Goal: Use online tool/utility: Use online tool/utility

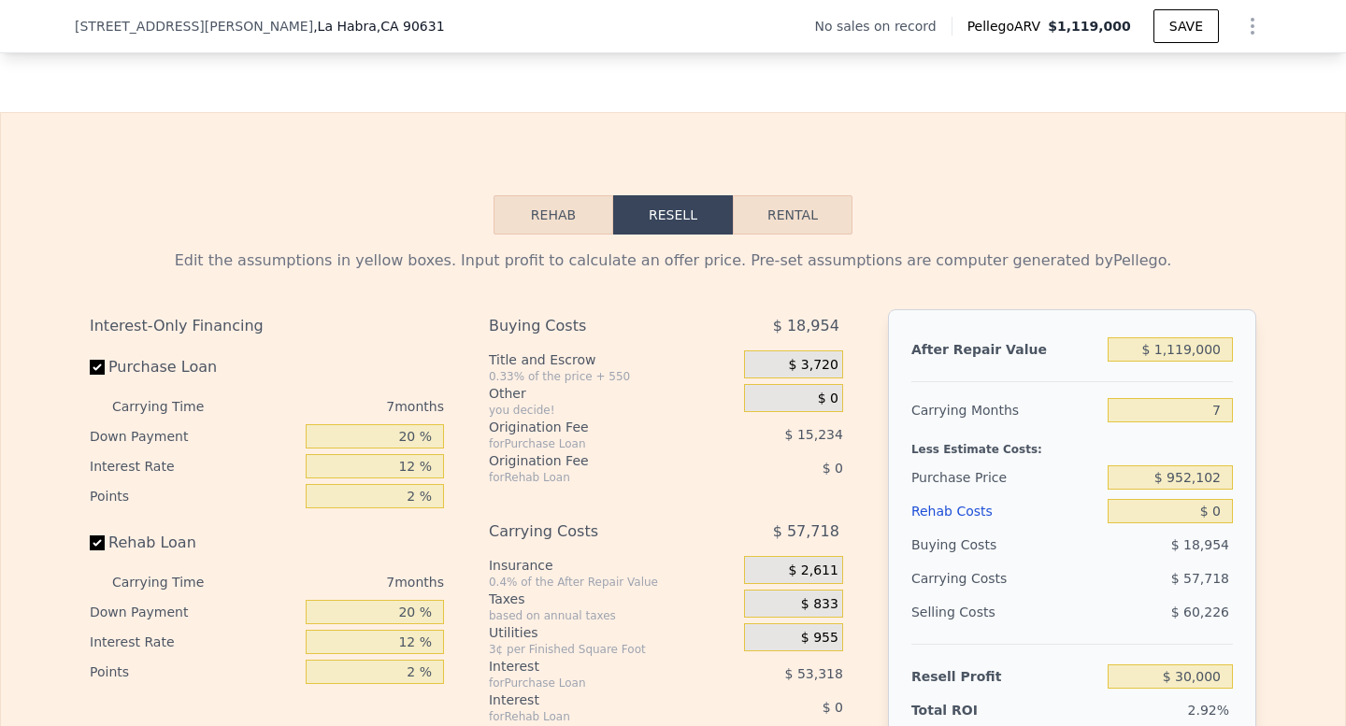
scroll to position [2476, 0]
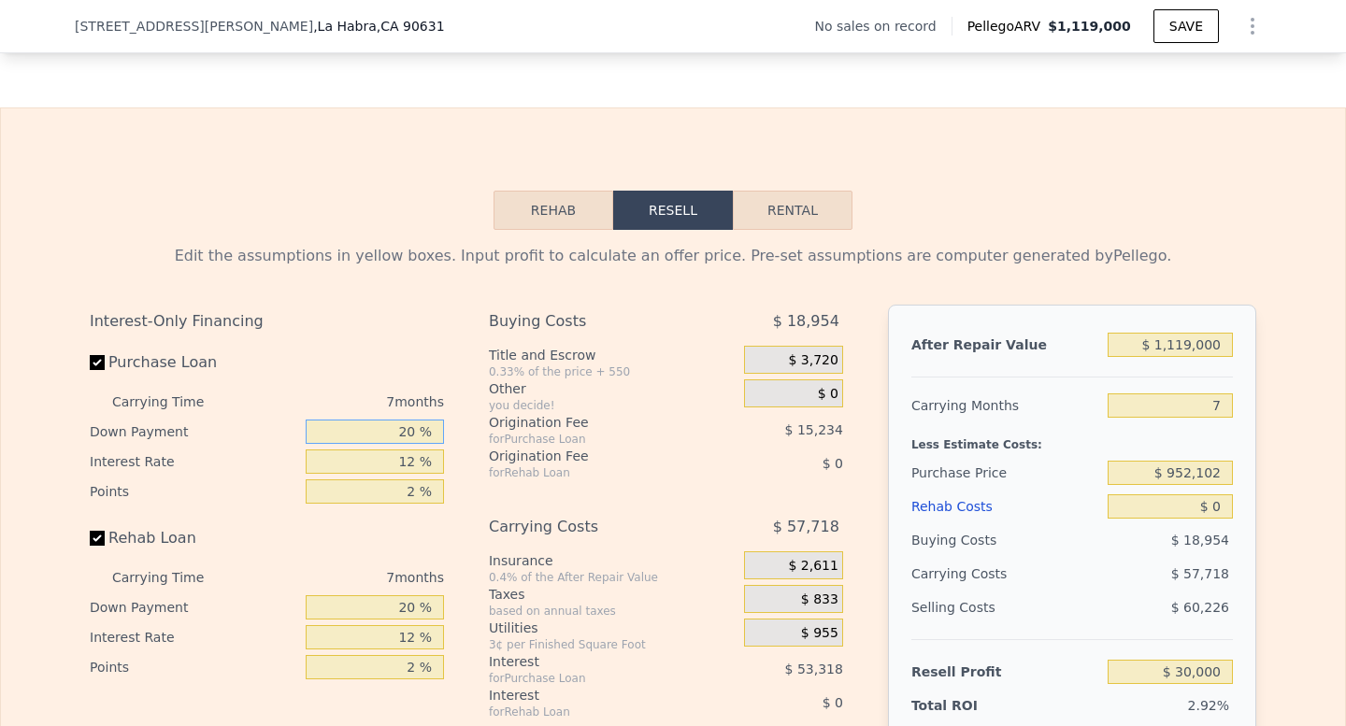
click at [419, 428] on input "20 %" at bounding box center [375, 432] width 138 height 24
click at [408, 422] on input "20 %" at bounding box center [375, 432] width 138 height 24
type input "0 %"
type input "$ 12,864"
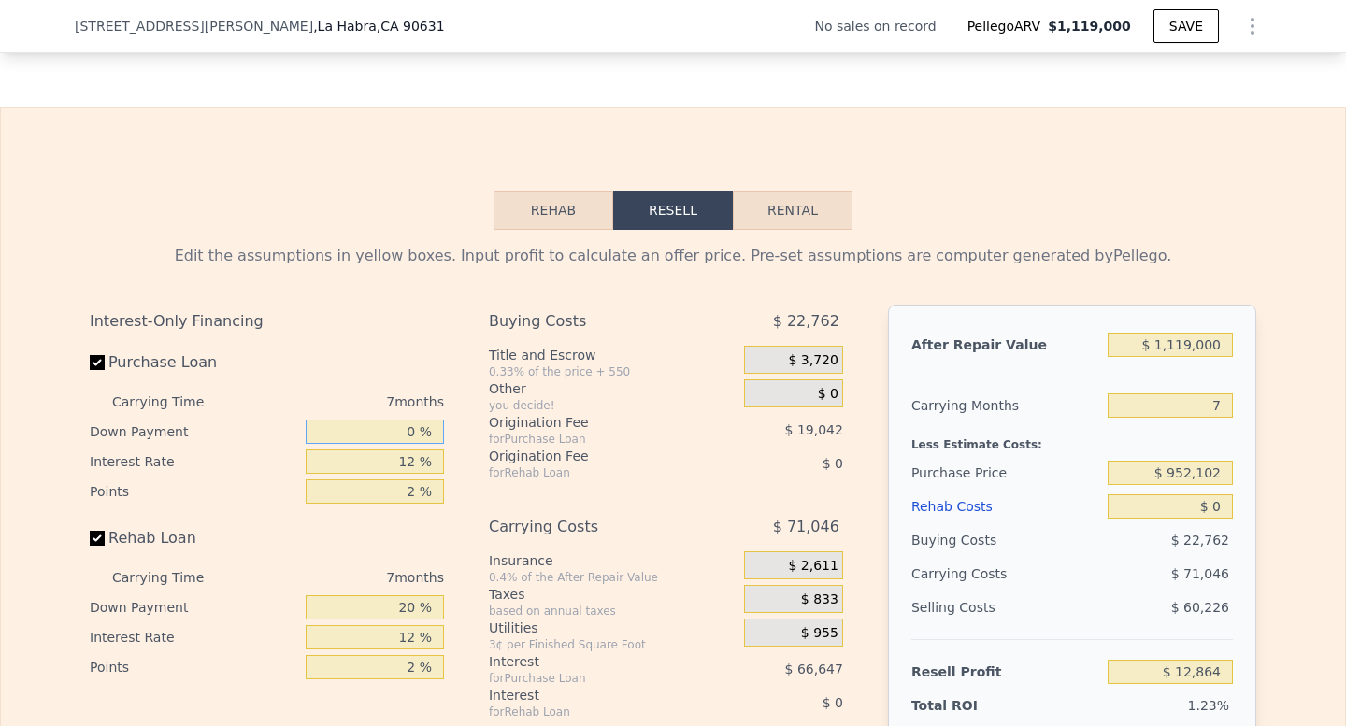
type input "10 %"
type input "$ 21,432"
type input "10 %"
click at [417, 464] on input "12 %" at bounding box center [375, 462] width 138 height 24
type input "1 %"
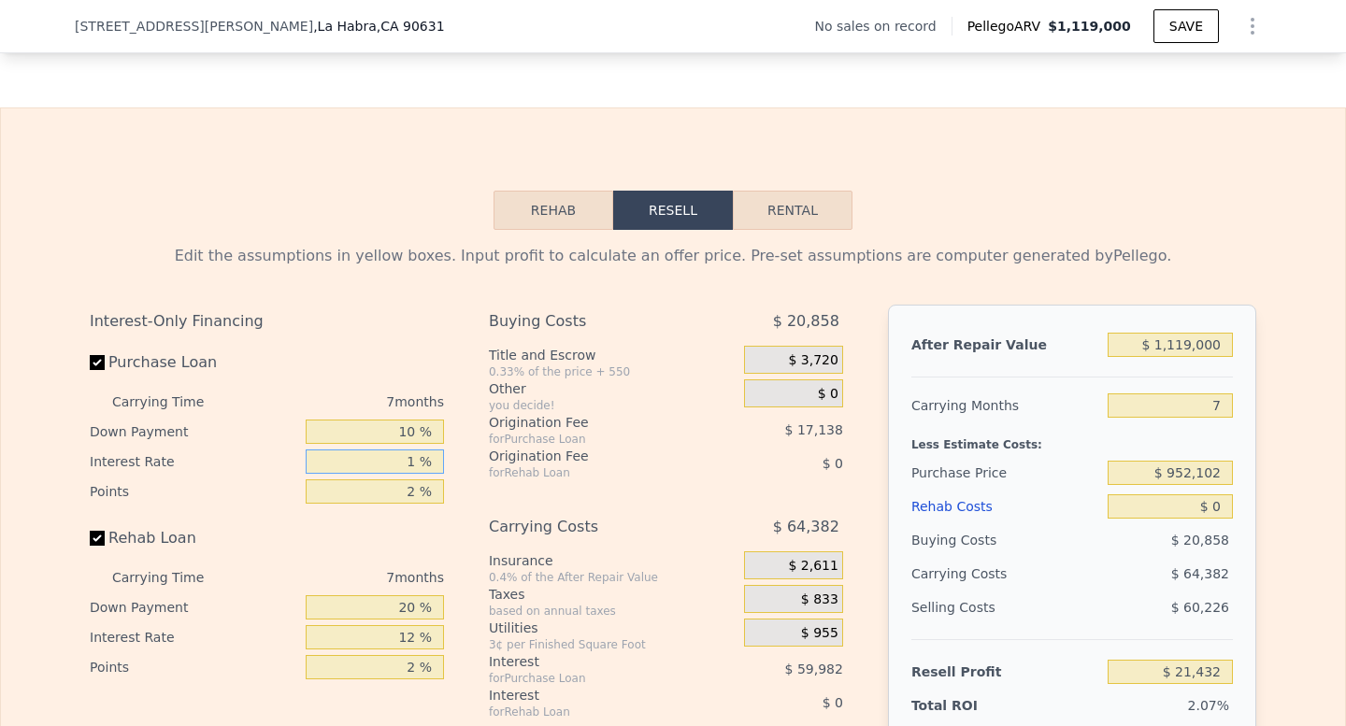
type input "$ 76,417"
type input "10 %"
type input "$ 31,428"
type input "10.5 %"
type input "$ 28,929"
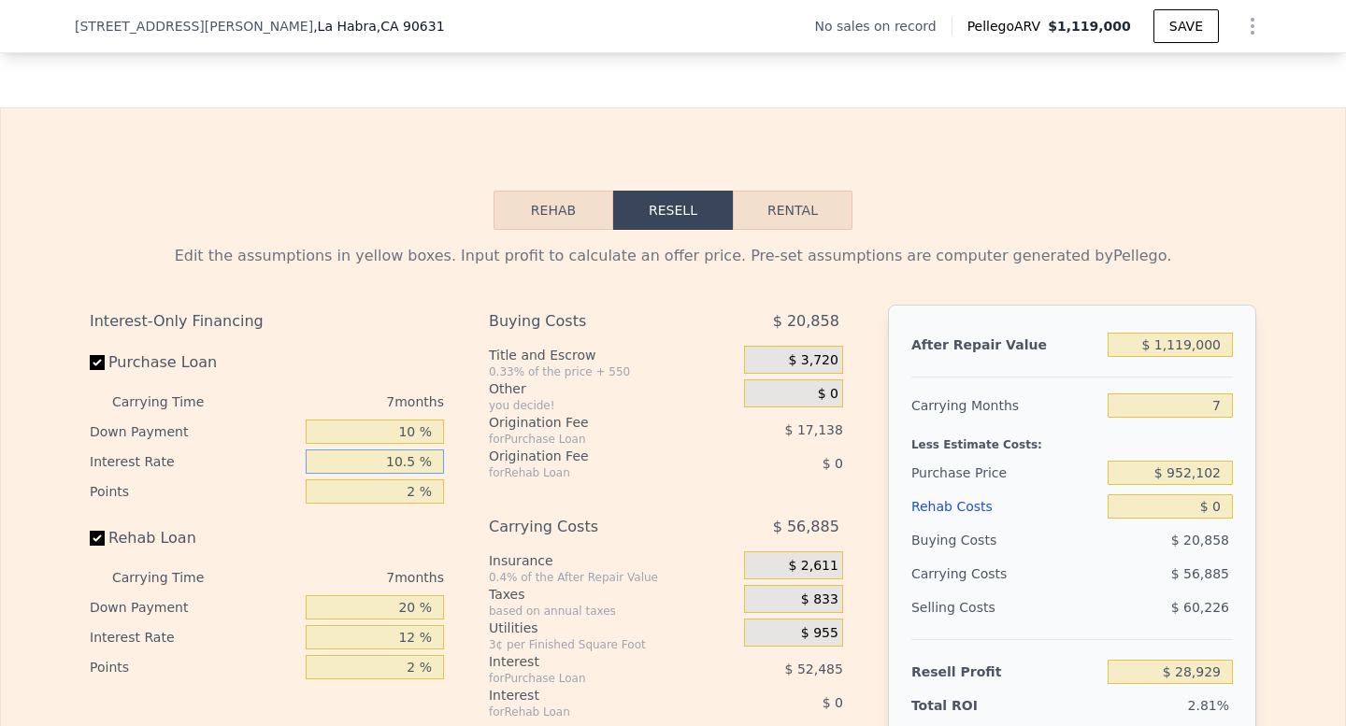
type input "10.5 %"
click at [413, 496] on input "2 %" at bounding box center [375, 491] width 138 height 24
type input "1 %"
type input "$ 37,498"
type input "1.7 %"
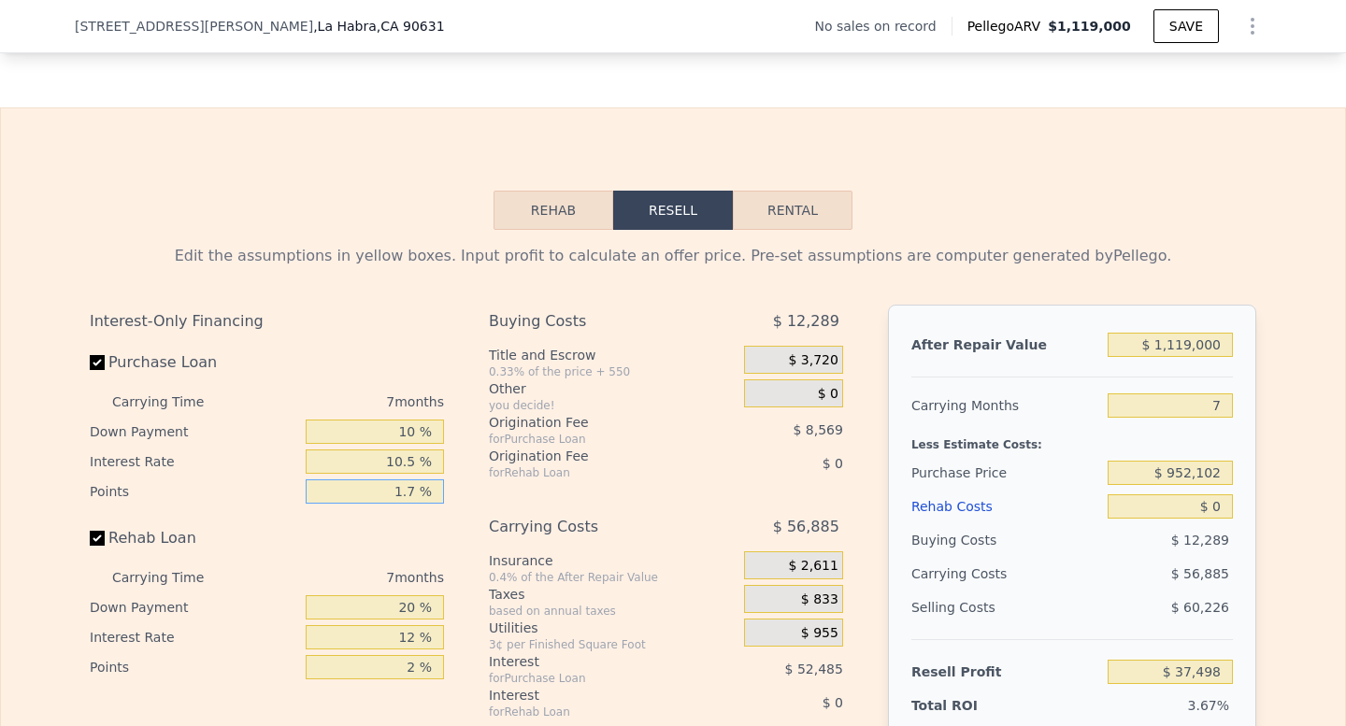
type input "$ 31,500"
type input "1.75 %"
type input "$ 31,071"
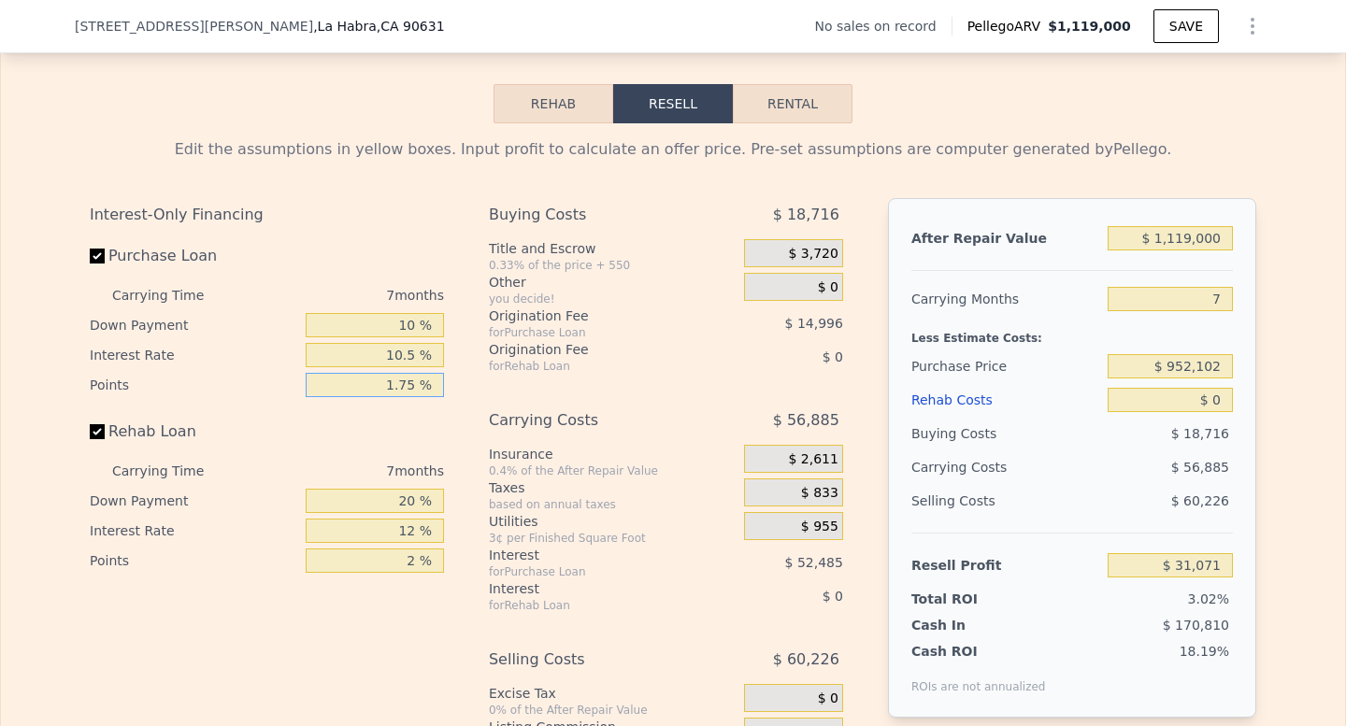
scroll to position [2586, 0]
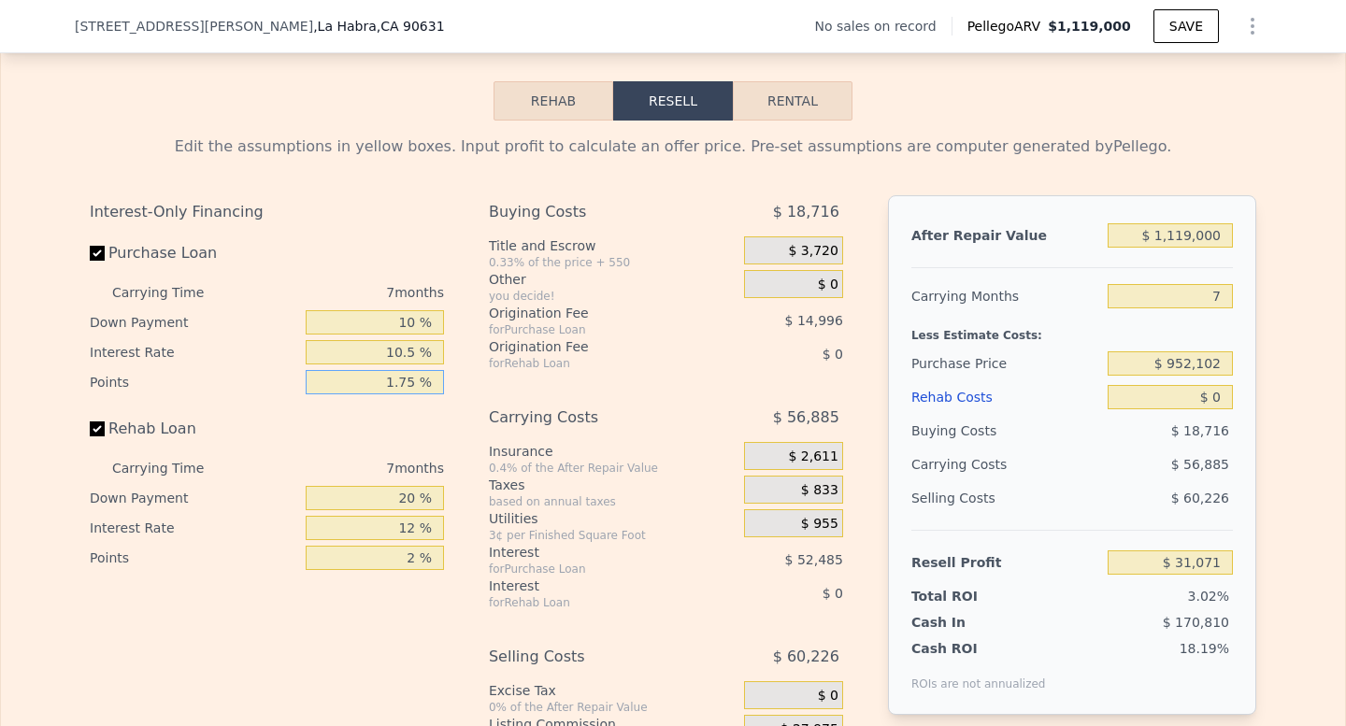
type input "1.75 %"
click at [414, 498] on input "20 %" at bounding box center [375, 498] width 138 height 24
type input "2 %"
type input "10 %"
click at [412, 526] on input "12 %" at bounding box center [375, 528] width 138 height 24
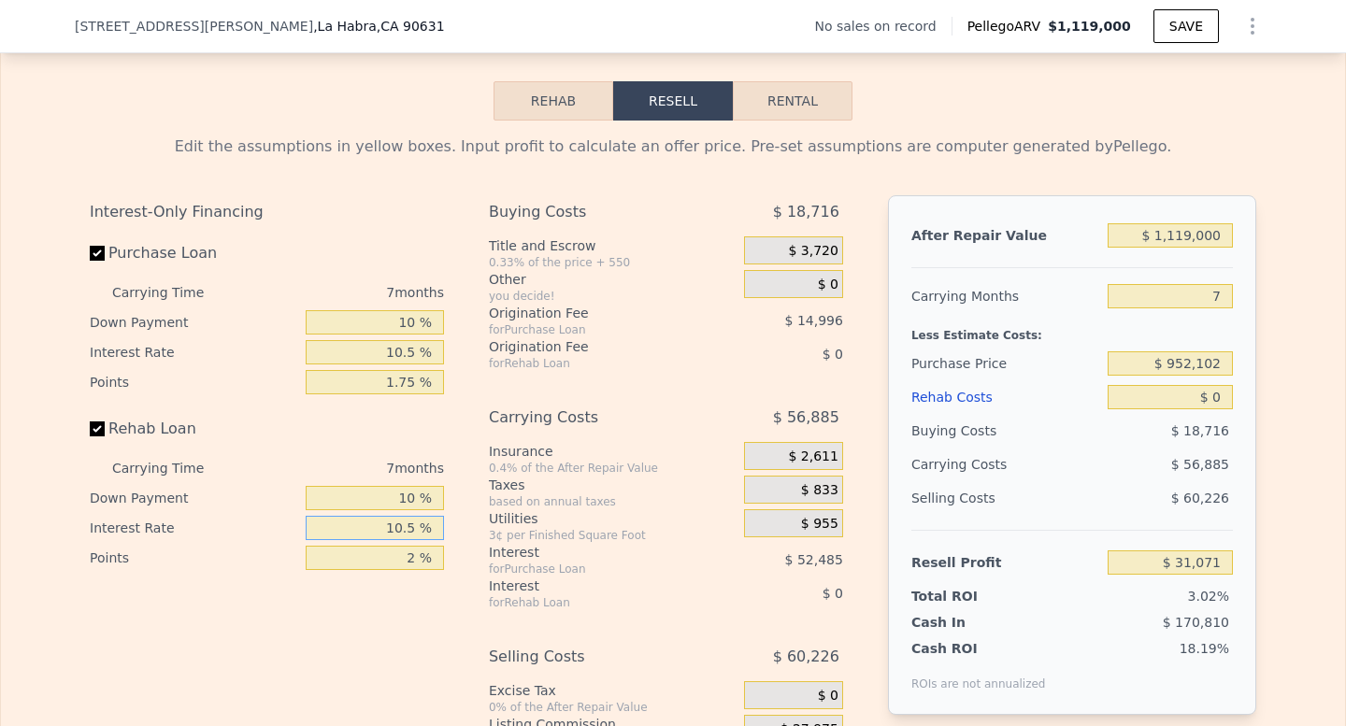
type input "10.5 %"
click at [419, 560] on input "2 %" at bounding box center [375, 558] width 138 height 24
type input "1.75 %"
click at [629, 356] on div "for Rehab Loan" at bounding box center [593, 363] width 208 height 15
click at [584, 265] on div "0.33% of the price + 550" at bounding box center [613, 262] width 248 height 15
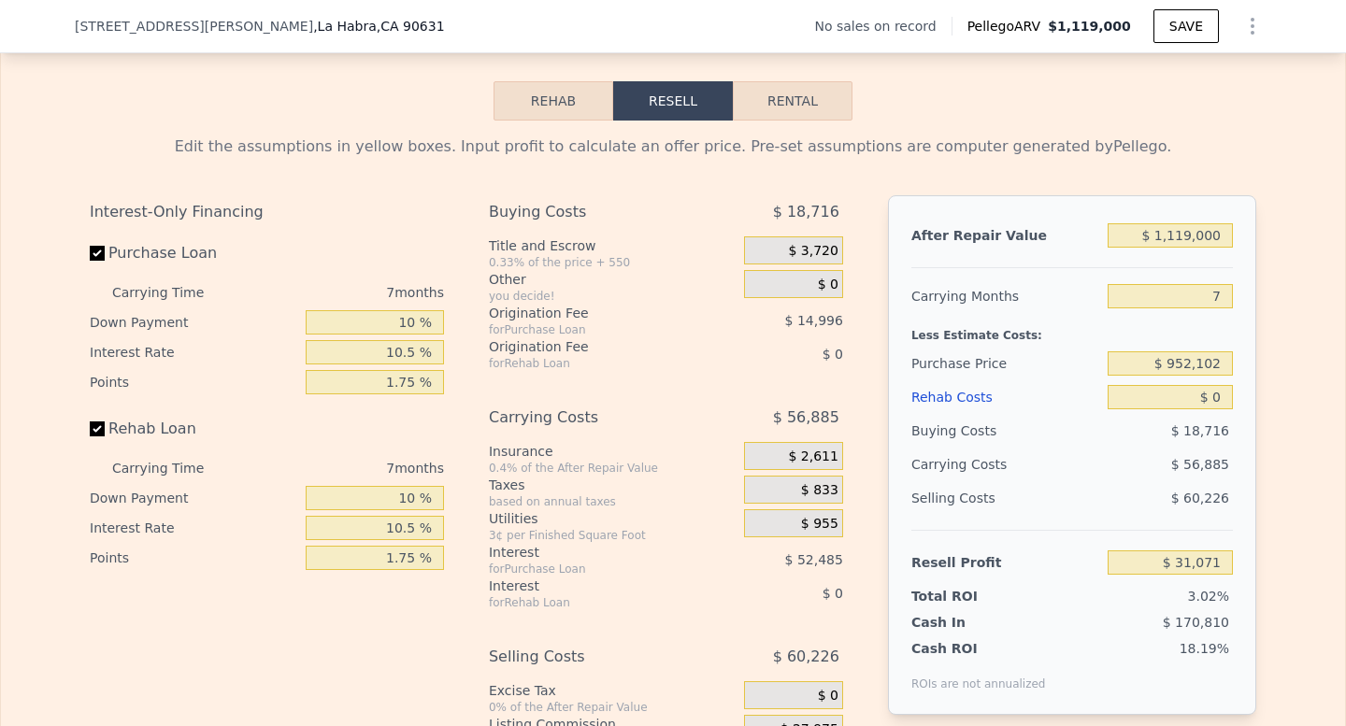
click at [836, 327] on span "$ 14,996" at bounding box center [814, 320] width 58 height 15
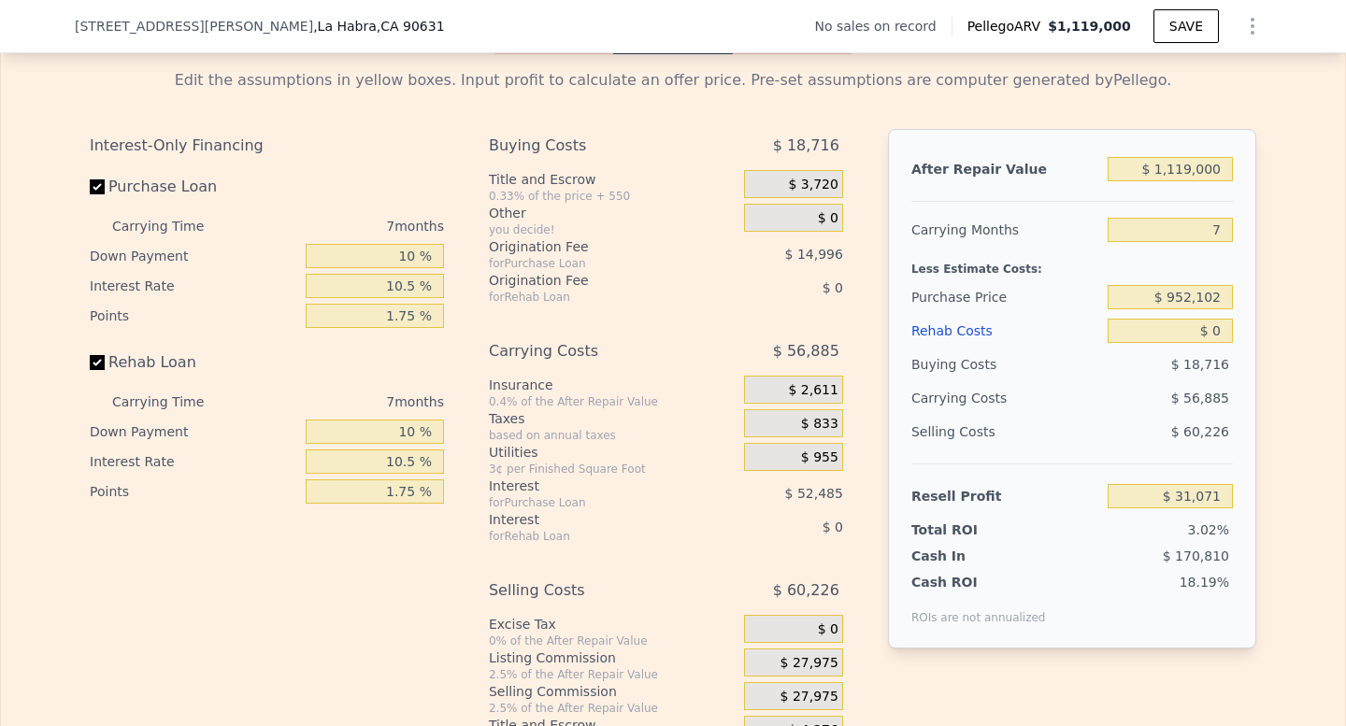
scroll to position [2691, 0]
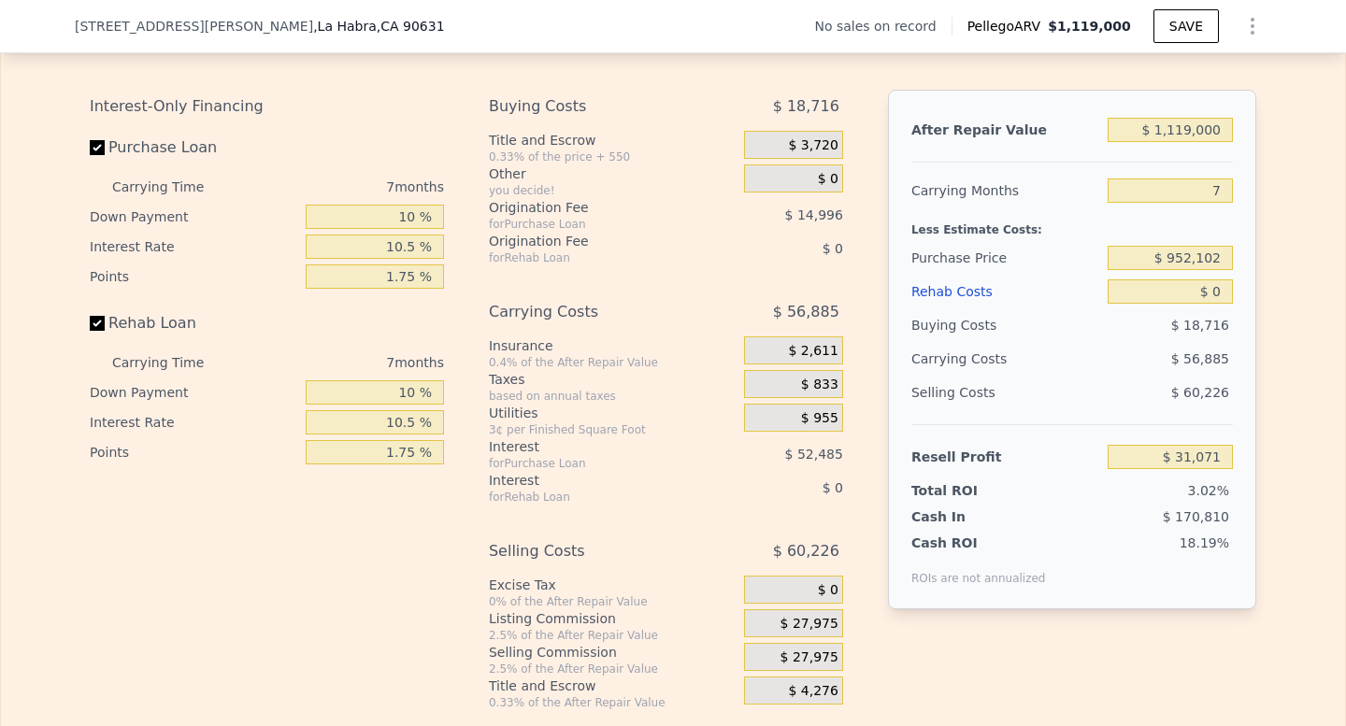
click at [754, 459] on div "$ 52,485" at bounding box center [774, 454] width 138 height 34
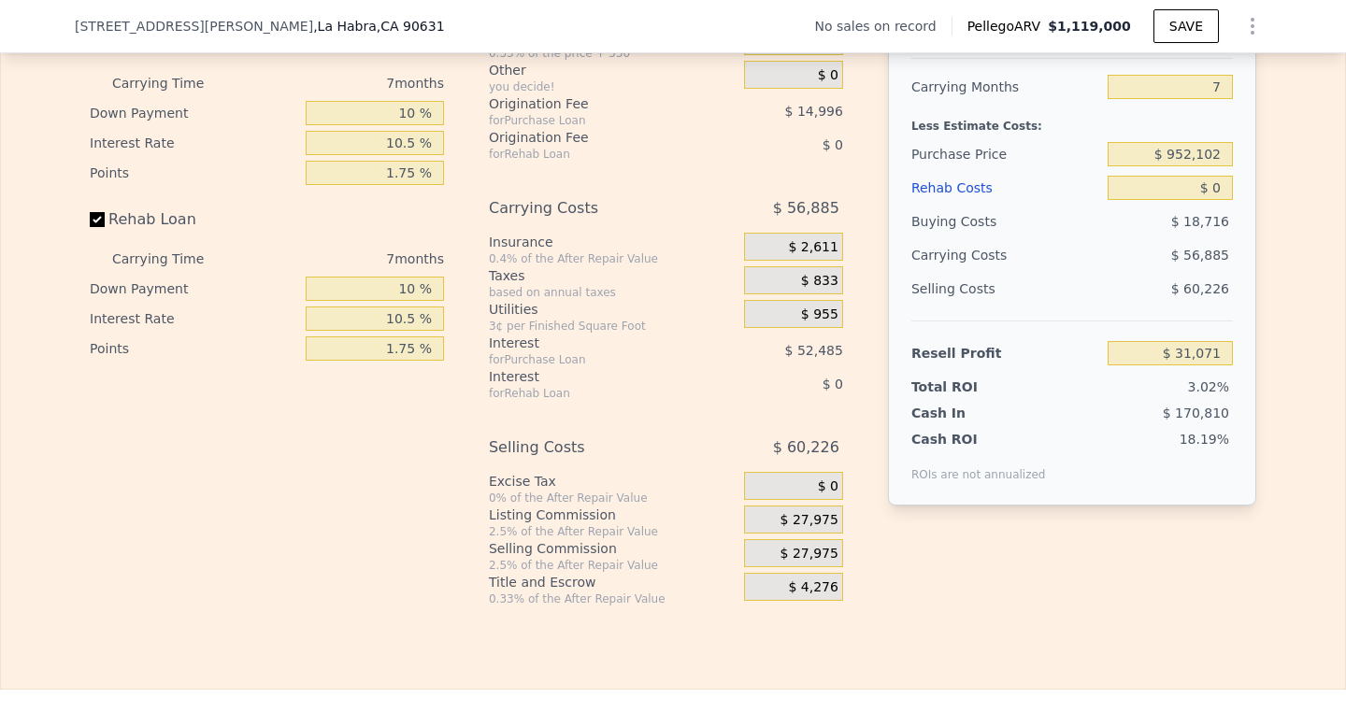
scroll to position [2796, 0]
click at [819, 524] on span "$ 27,975" at bounding box center [809, 519] width 58 height 17
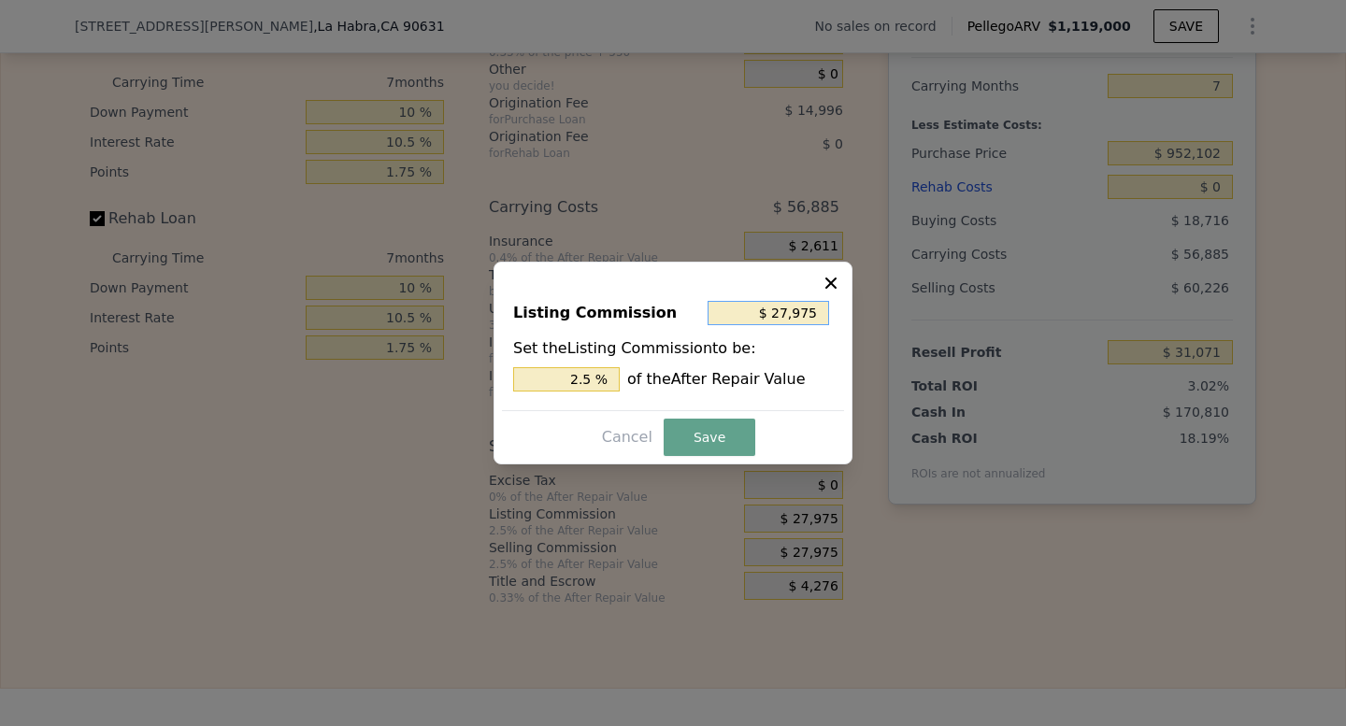
click at [789, 318] on input "$ 27,975" at bounding box center [767, 313] width 121 height 24
type input "$ 8"
type input "0.001 %"
type input "$ 86"
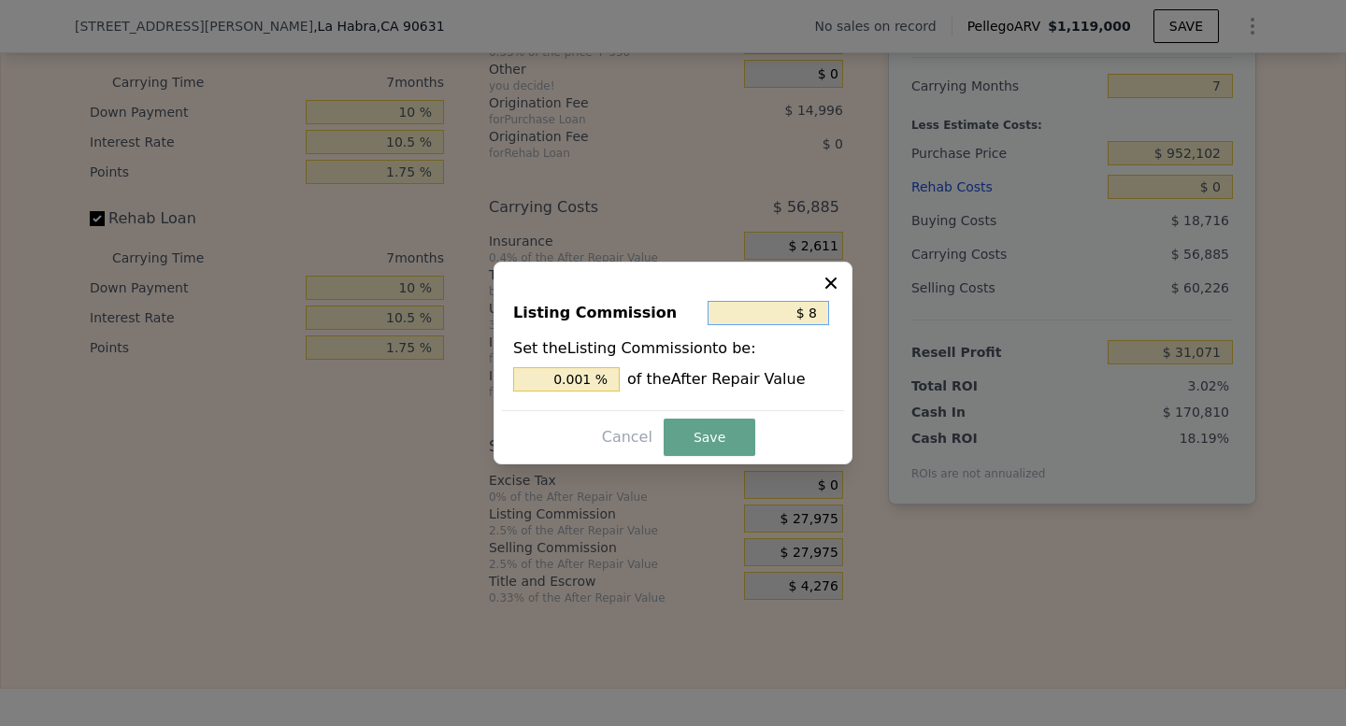
type input "0.008 %"
type input "$ 865"
type input "0.077 %"
type input "$ 865"
click at [707, 438] on button "Save" at bounding box center [710, 437] width 92 height 37
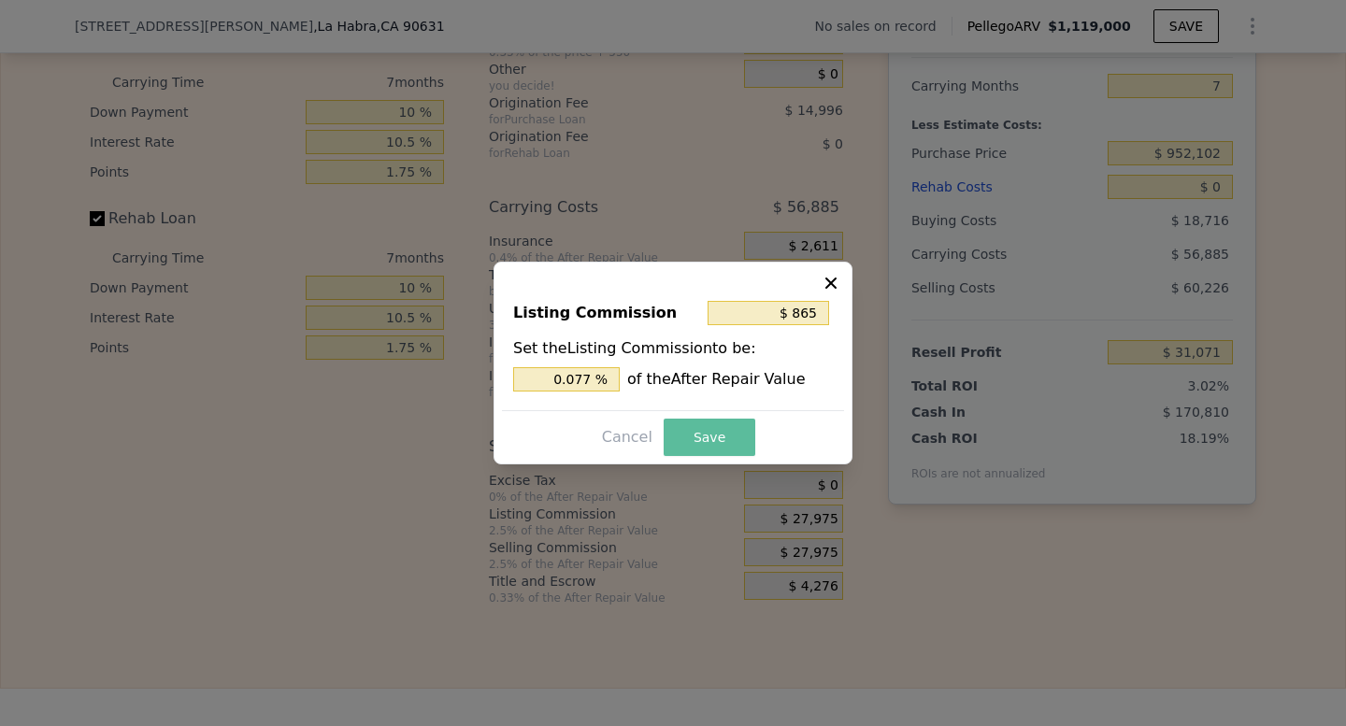
type input "$ 58,181"
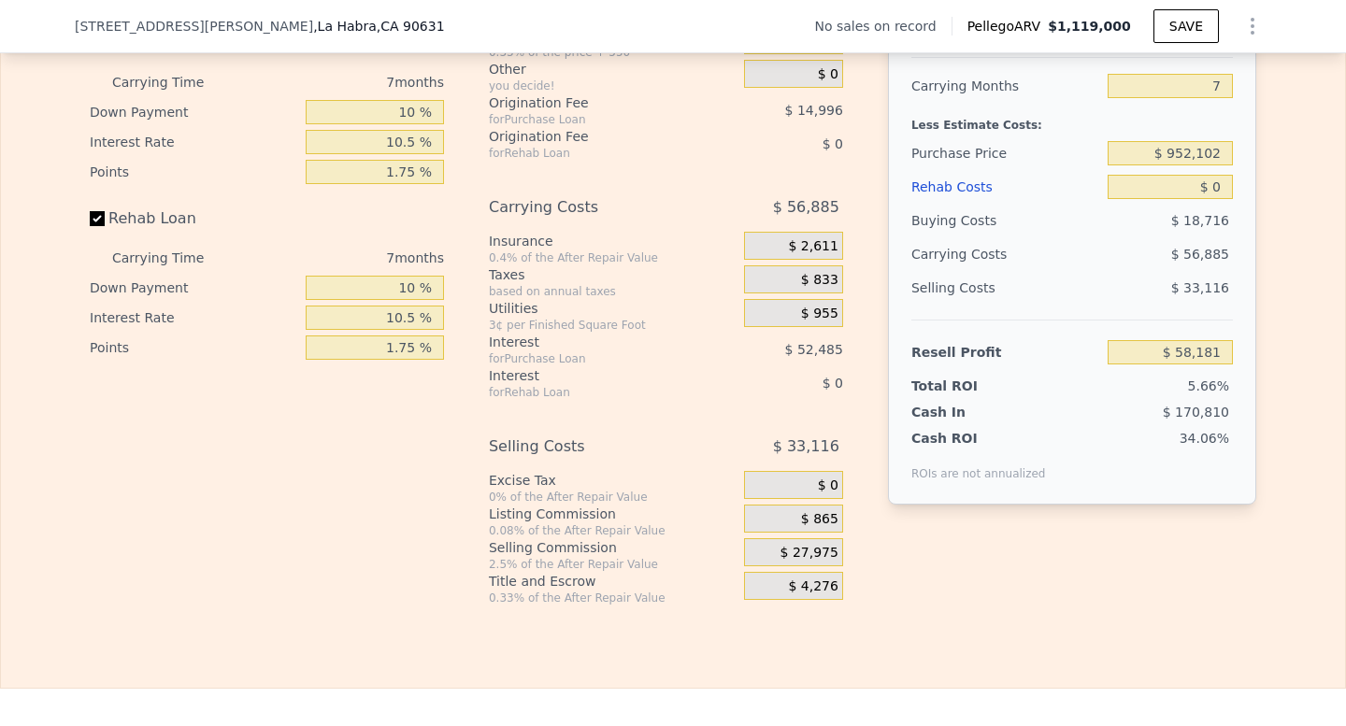
click at [805, 558] on span "$ 27,975" at bounding box center [809, 553] width 58 height 17
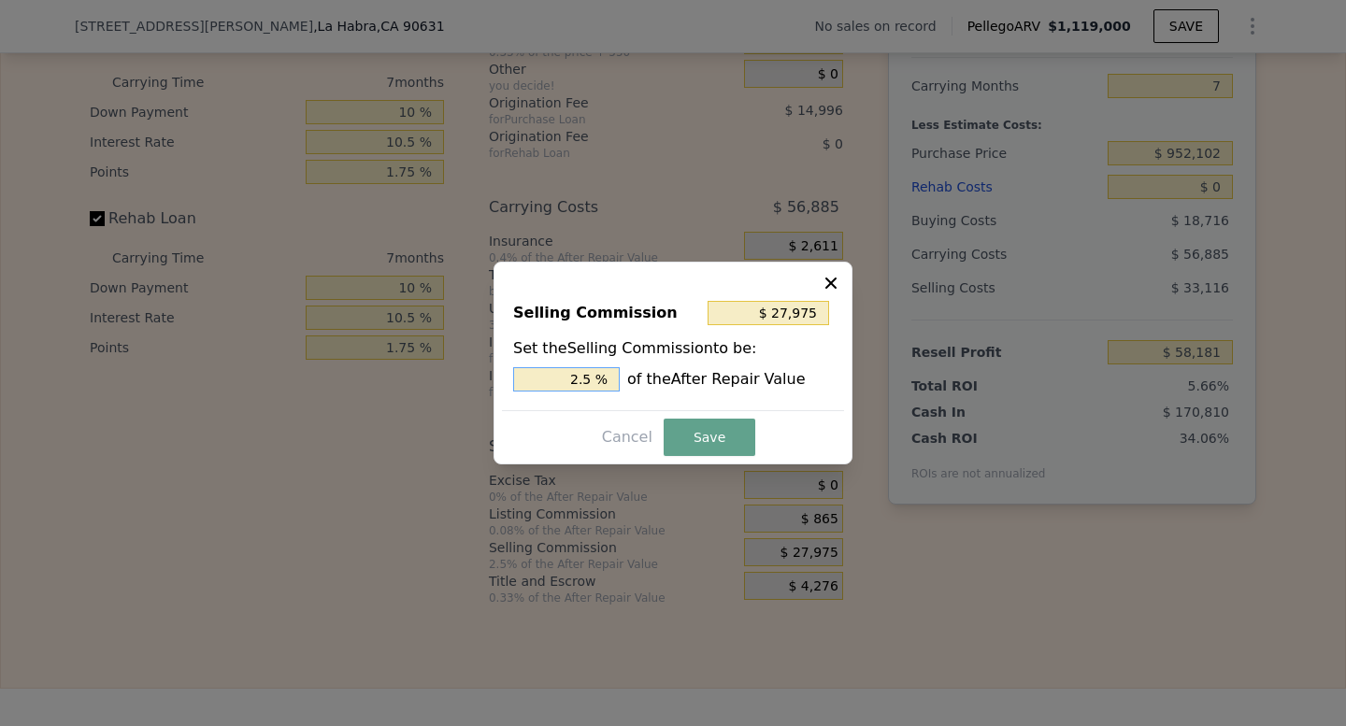
click at [603, 370] on input "2.5 %" at bounding box center [566, 379] width 107 height 24
type input "$ 22,380"
type input "2 %"
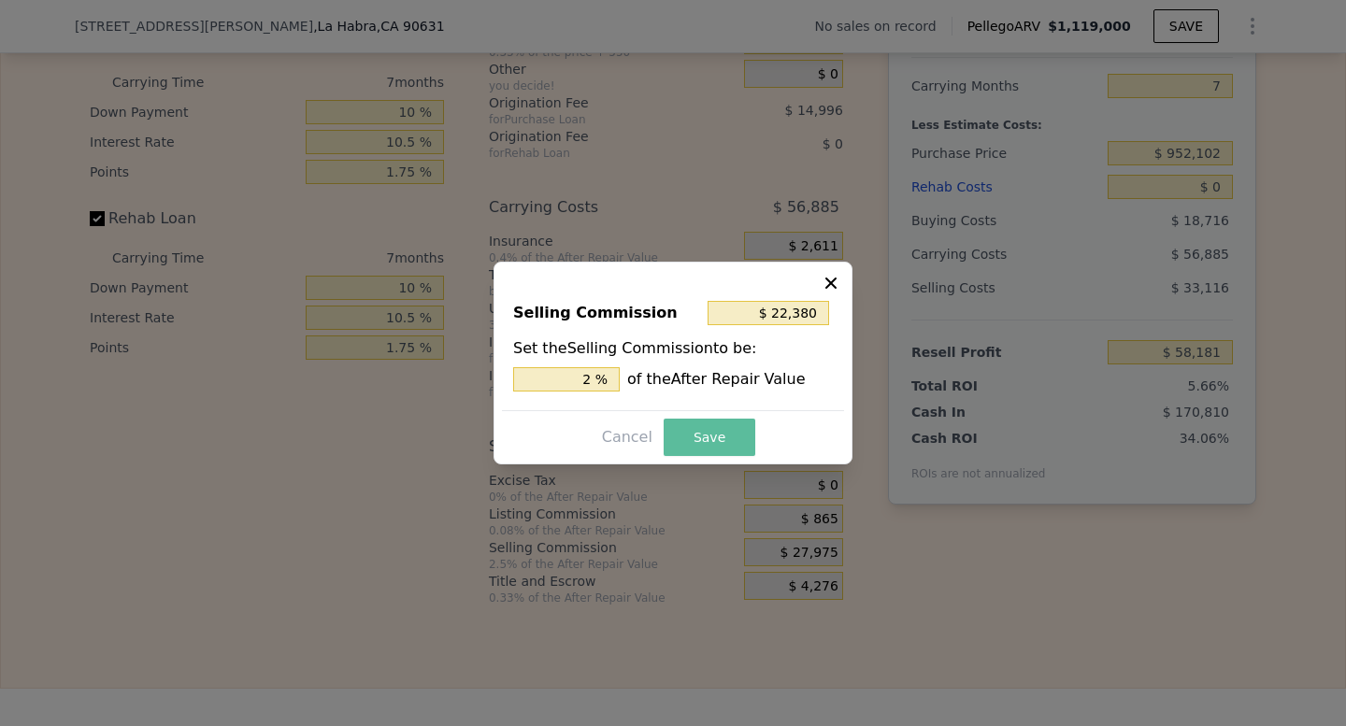
click at [718, 433] on button "Save" at bounding box center [710, 437] width 92 height 37
type input "$ 63,776"
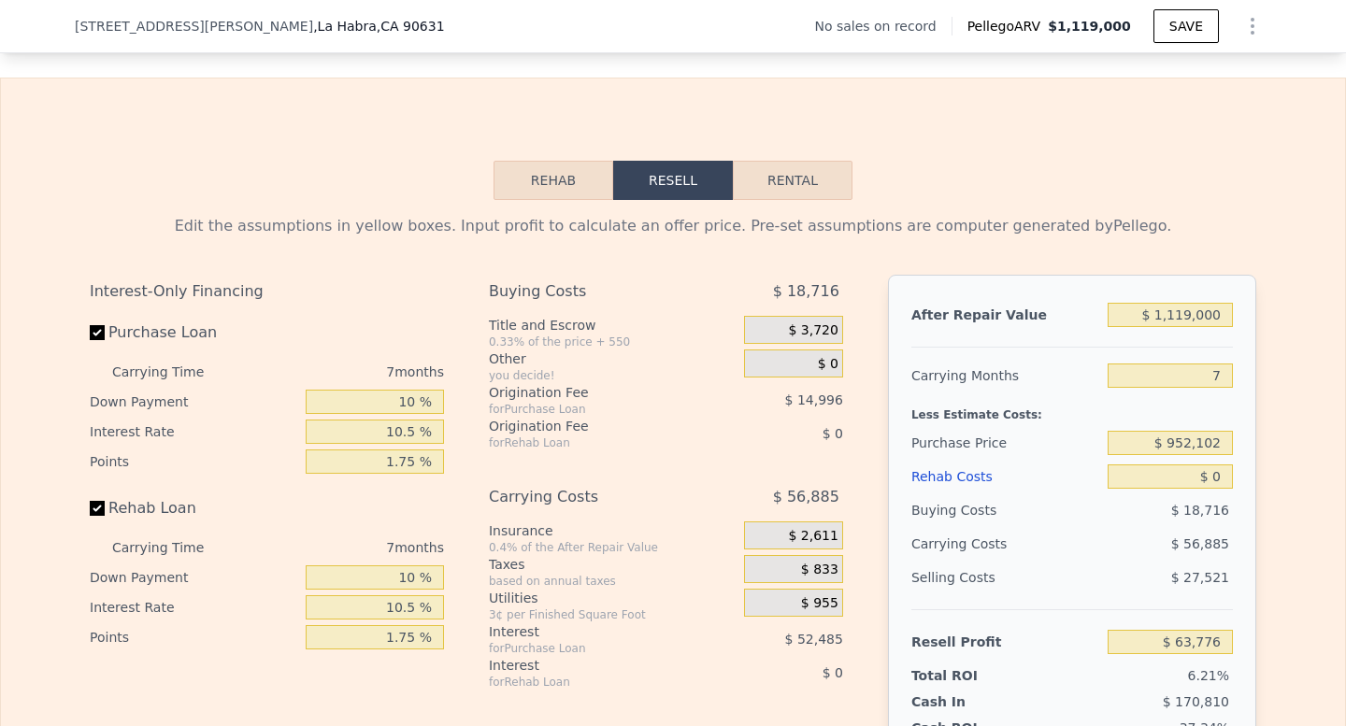
scroll to position [2507, 0]
click at [1167, 318] on input "$ 1,119,000" at bounding box center [1169, 314] width 125 height 24
type input "$ 1"
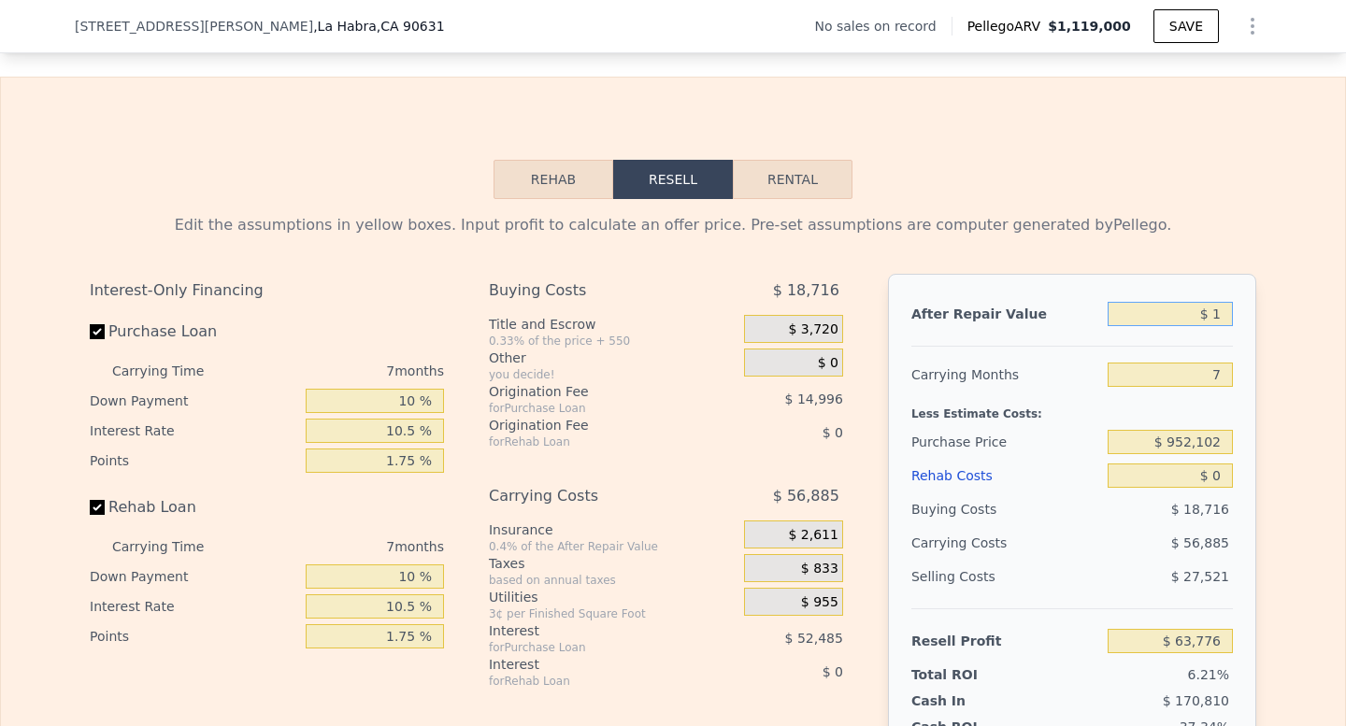
type input "-$ 1,025,641"
type input "$ 11"
type input "-$ 1,025,631"
type input "$ 115"
type input "-$ 1,025,529"
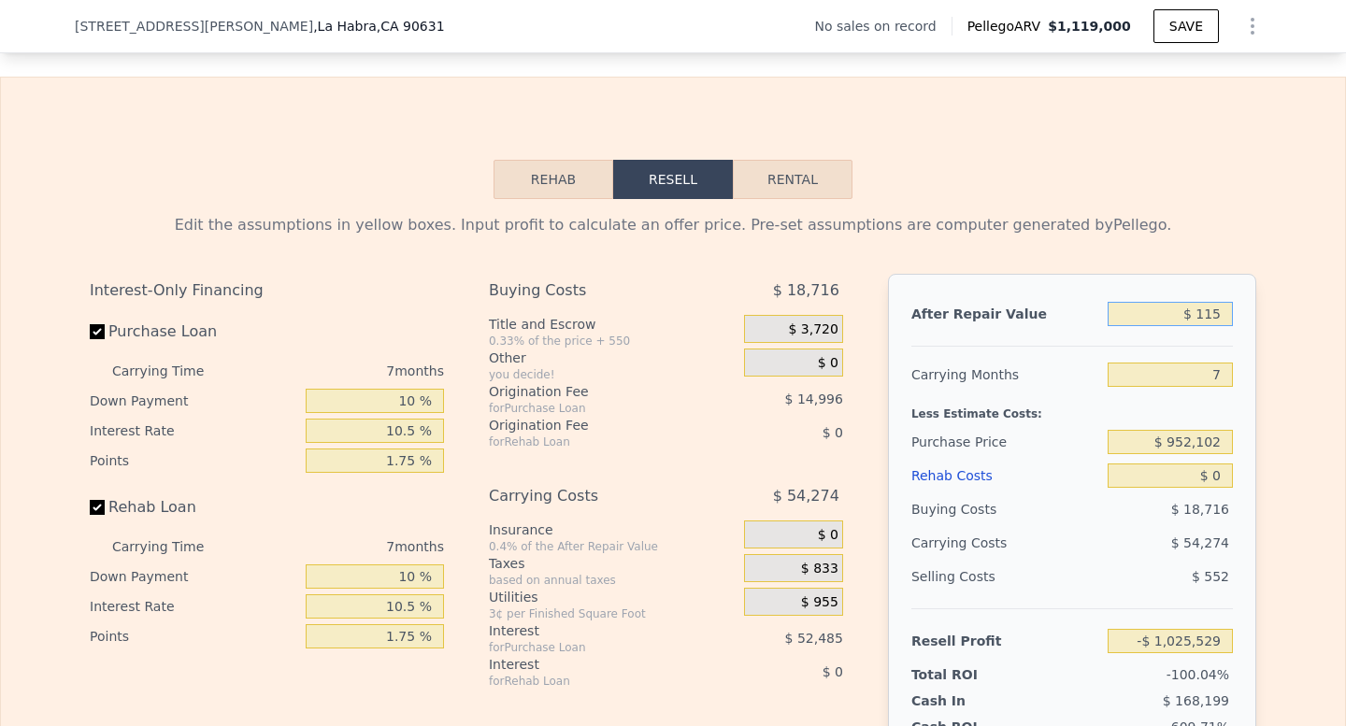
type input "$ 1,150"
type input "-$ 1,024,523"
type input "$ 11,500"
type input "-$ 1,014,446"
type input "$ 115,000"
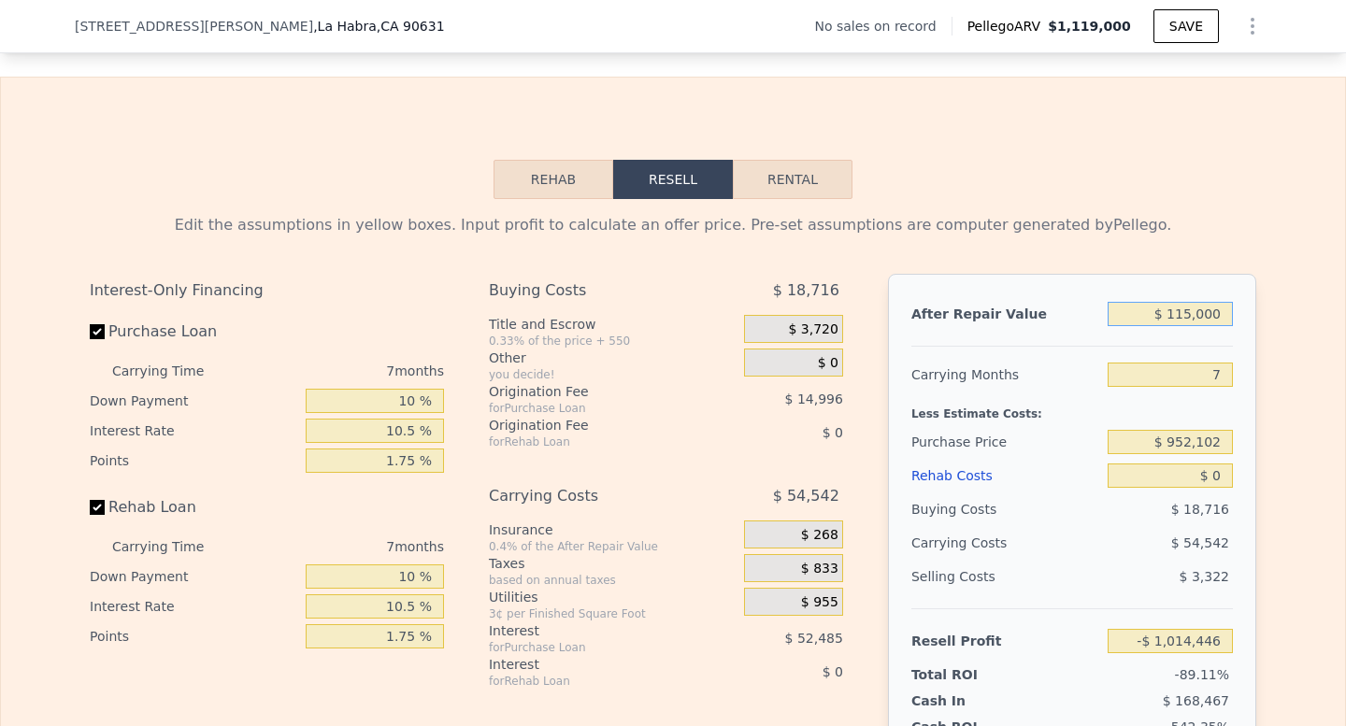
type input "-$ 913,682"
type input "$ 1,150,000"
type input "$ 93,956"
type input "$ 1,150,000"
click at [1220, 358] on div "7" at bounding box center [1169, 375] width 125 height 34
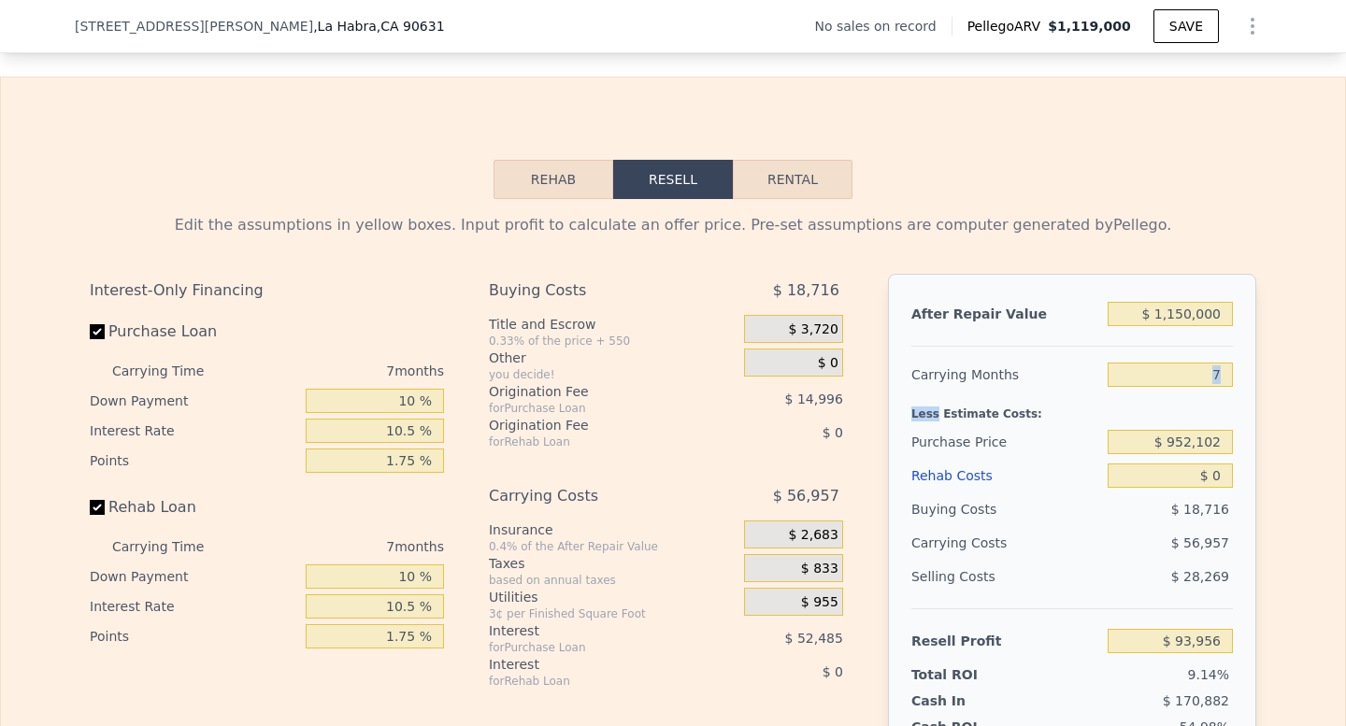
click at [1220, 358] on div "7" at bounding box center [1169, 375] width 125 height 34
click at [1220, 371] on input "7" at bounding box center [1169, 375] width 125 height 24
type input "4"
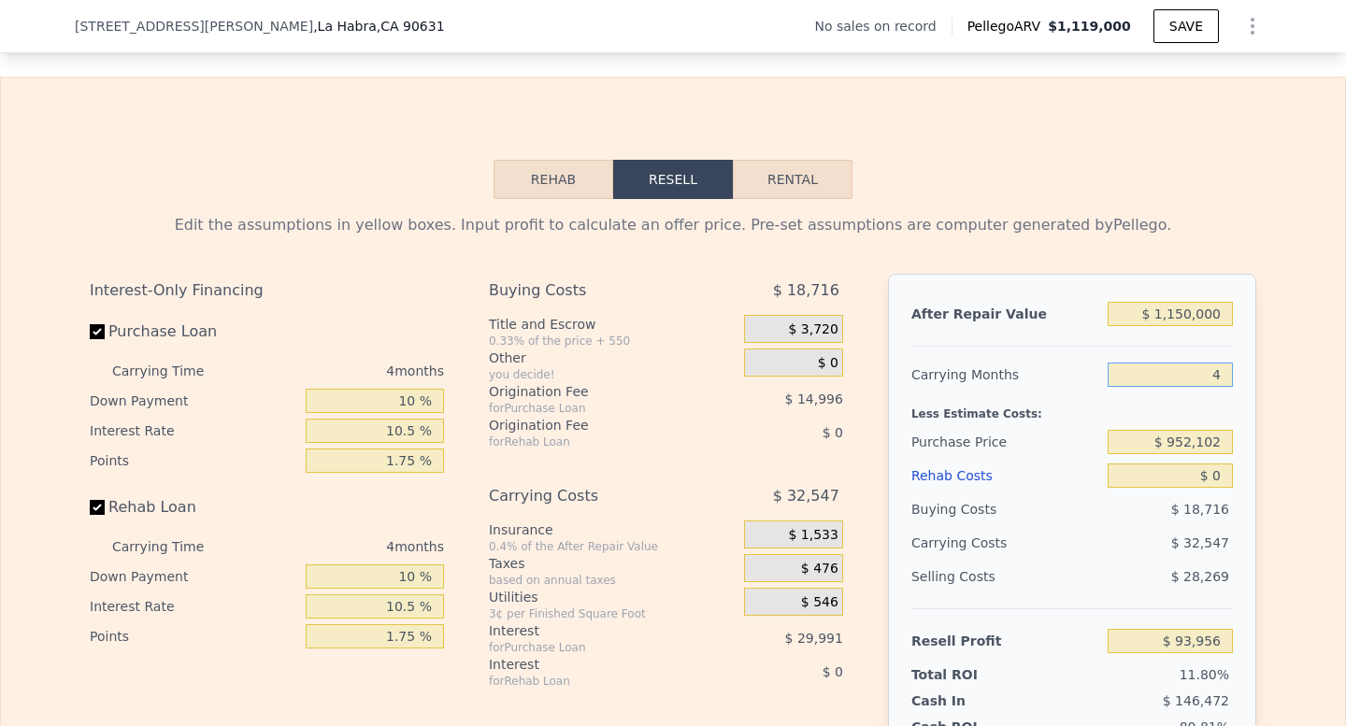
type input "$ 118,366"
type input "4"
click at [1065, 412] on div "Less Estimate Costs:" at bounding box center [1071, 409] width 321 height 34
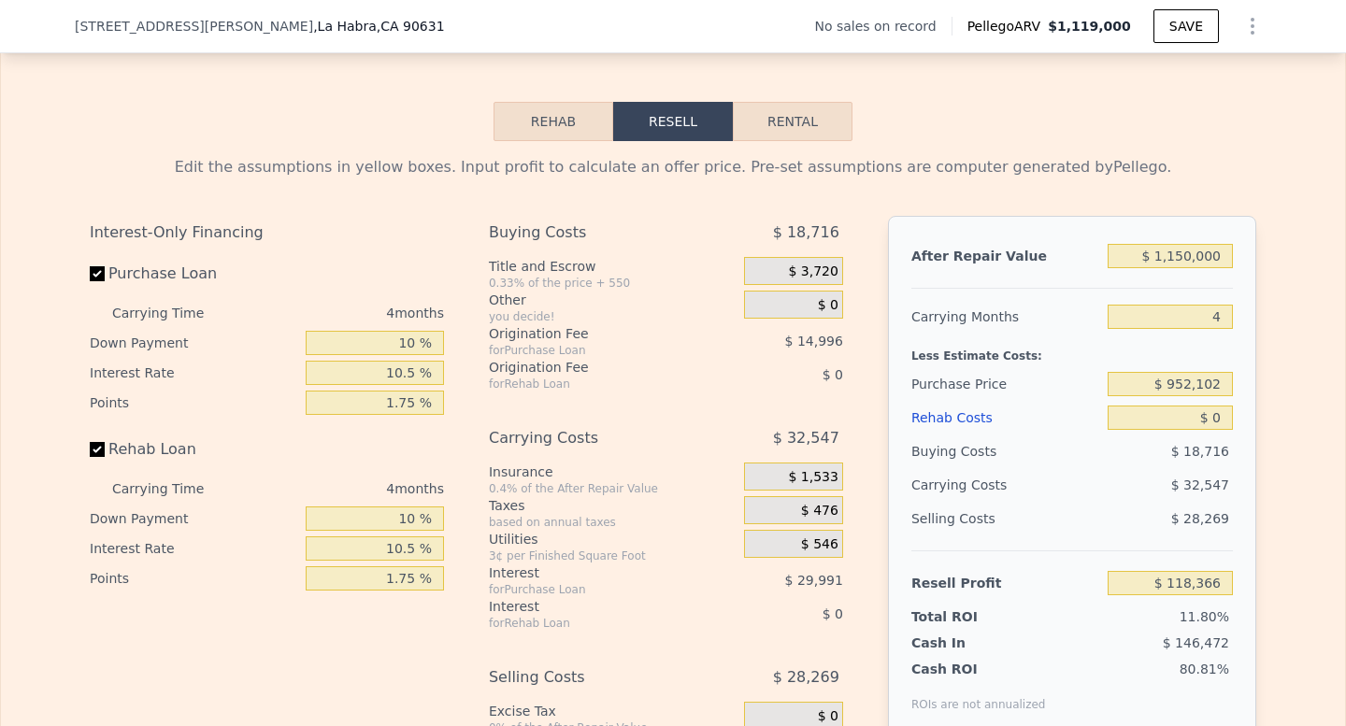
scroll to position [2569, 0]
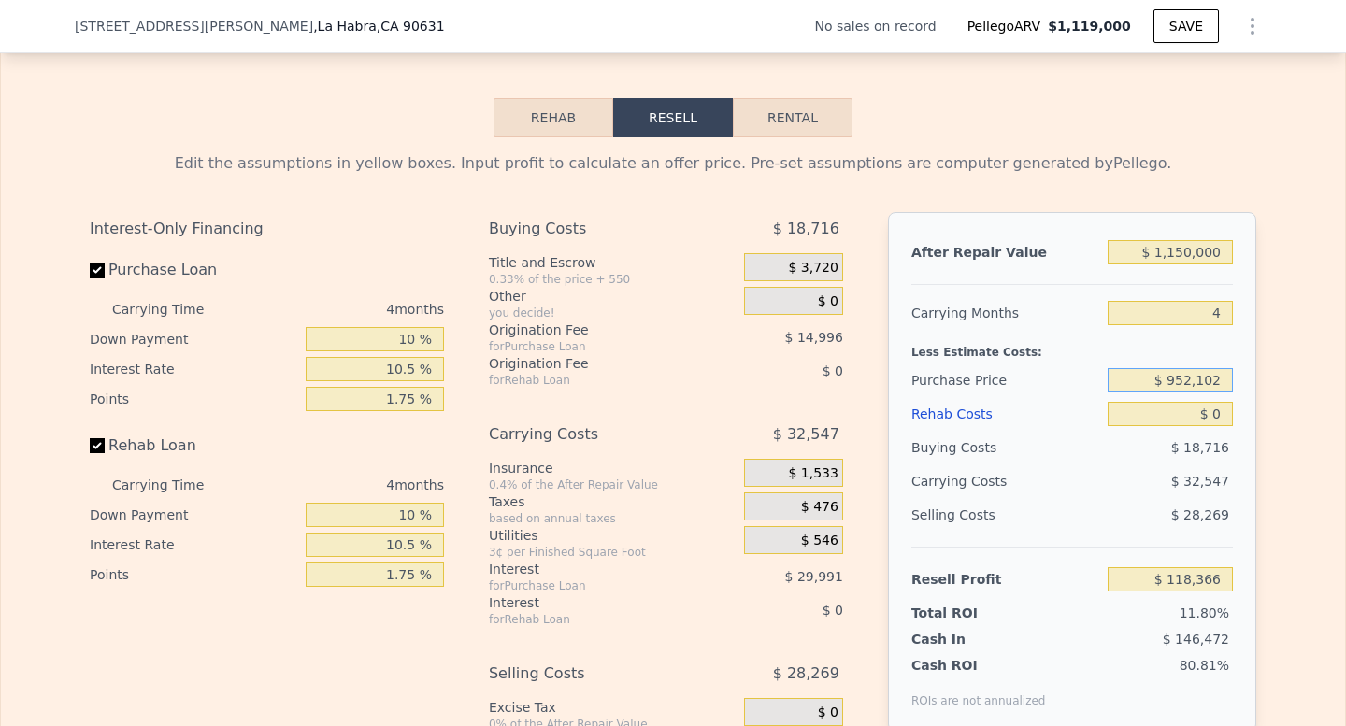
click at [1201, 375] on input "$ 952,102" at bounding box center [1169, 380] width 125 height 24
type input "$ 855,000"
click at [1028, 364] on div "Purchase Price" at bounding box center [1005, 381] width 189 height 34
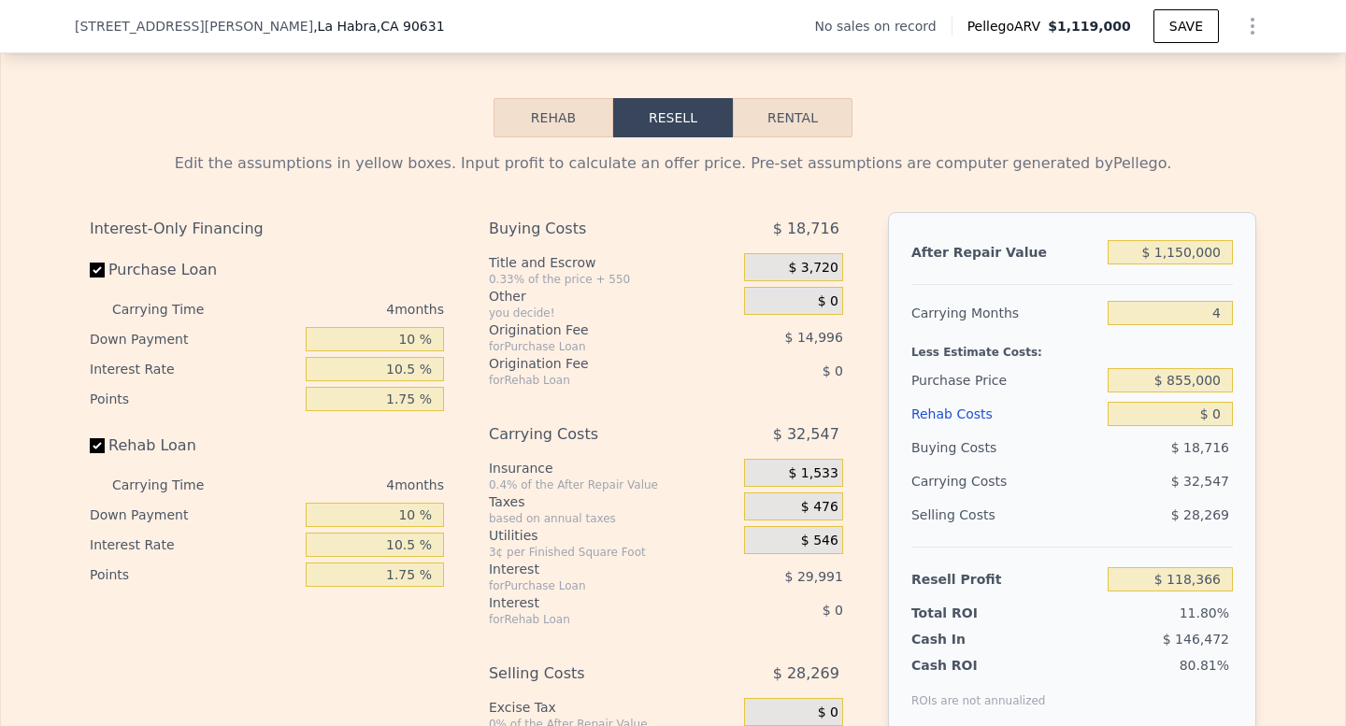
type input "$ 220,381"
click at [1222, 415] on input "$ 0" at bounding box center [1169, 414] width 125 height 24
type input "$ 01"
type input "$ 220,380"
type input "$ 0"
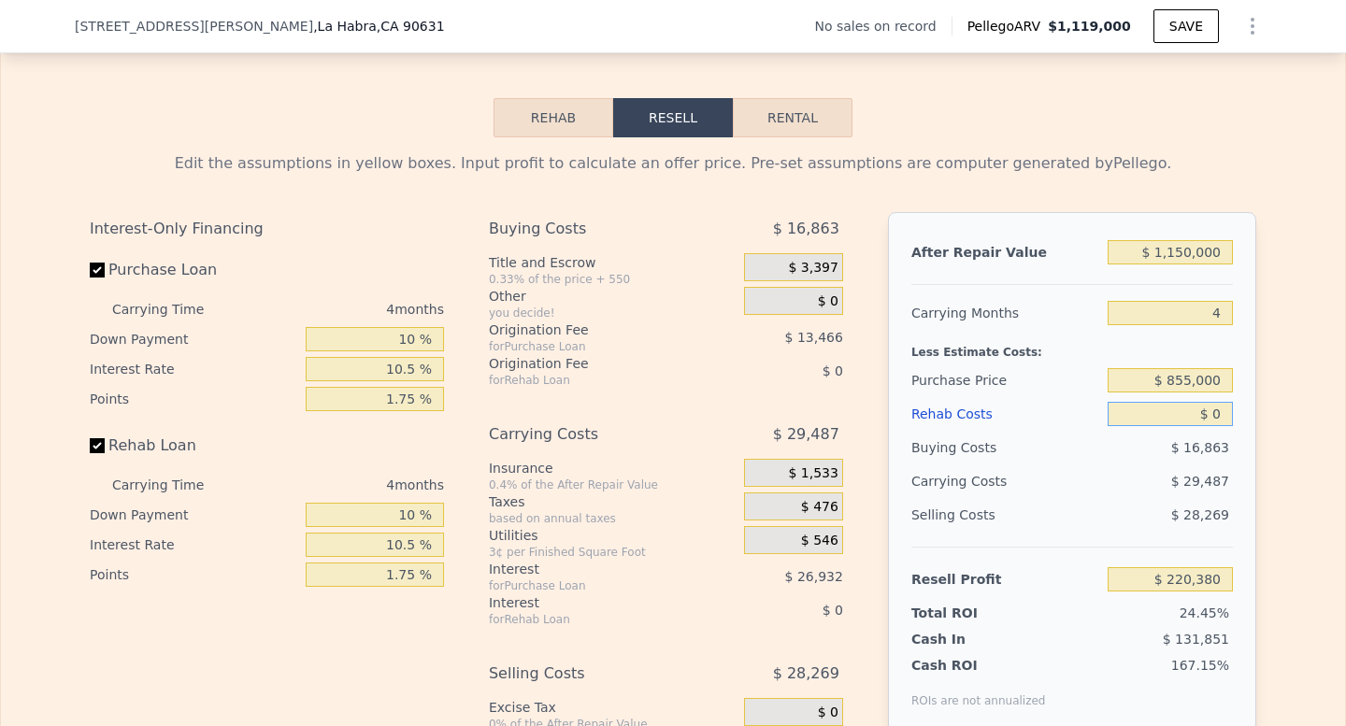
type input "$ 220,381"
type input "$ 1"
type input "$ 220,380"
type input "$ 11"
type input "$ 220,370"
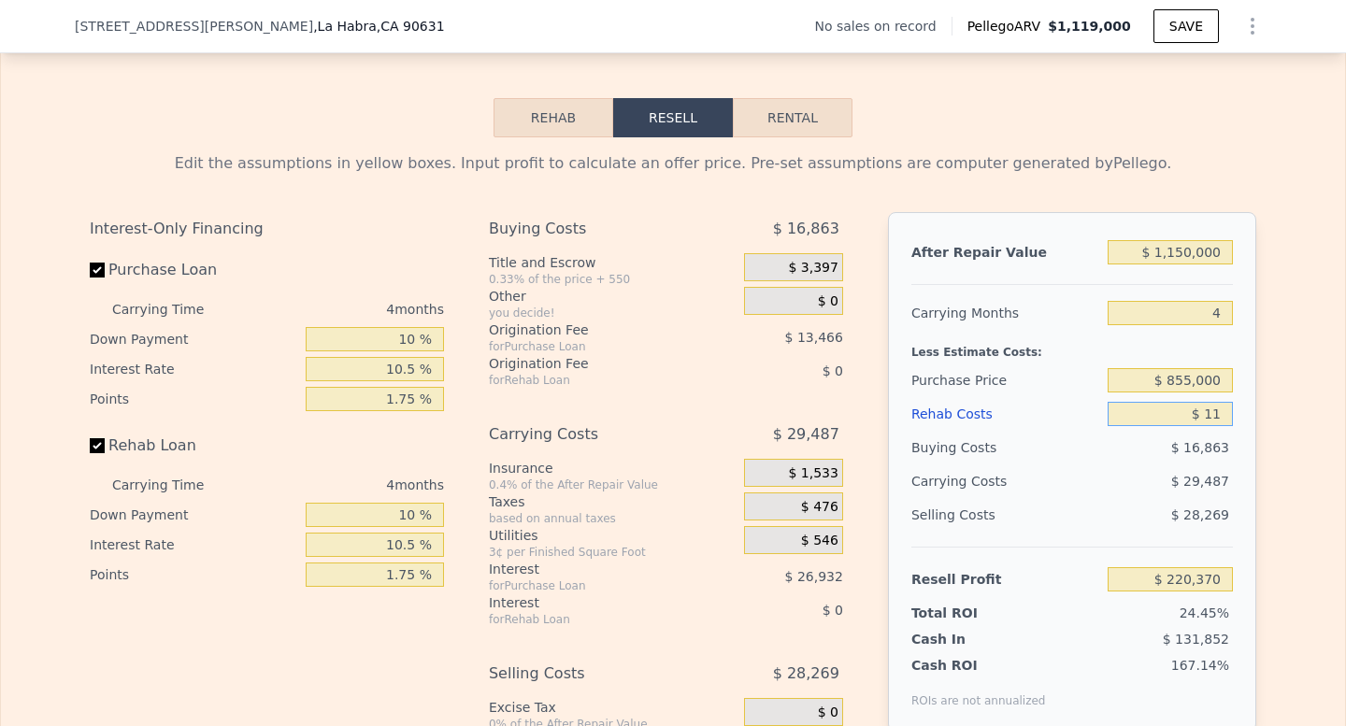
type input "$ 110"
type input "$ 220,265"
type input "$ 1,100"
type input "$ 219,228"
type input "$ 11,000"
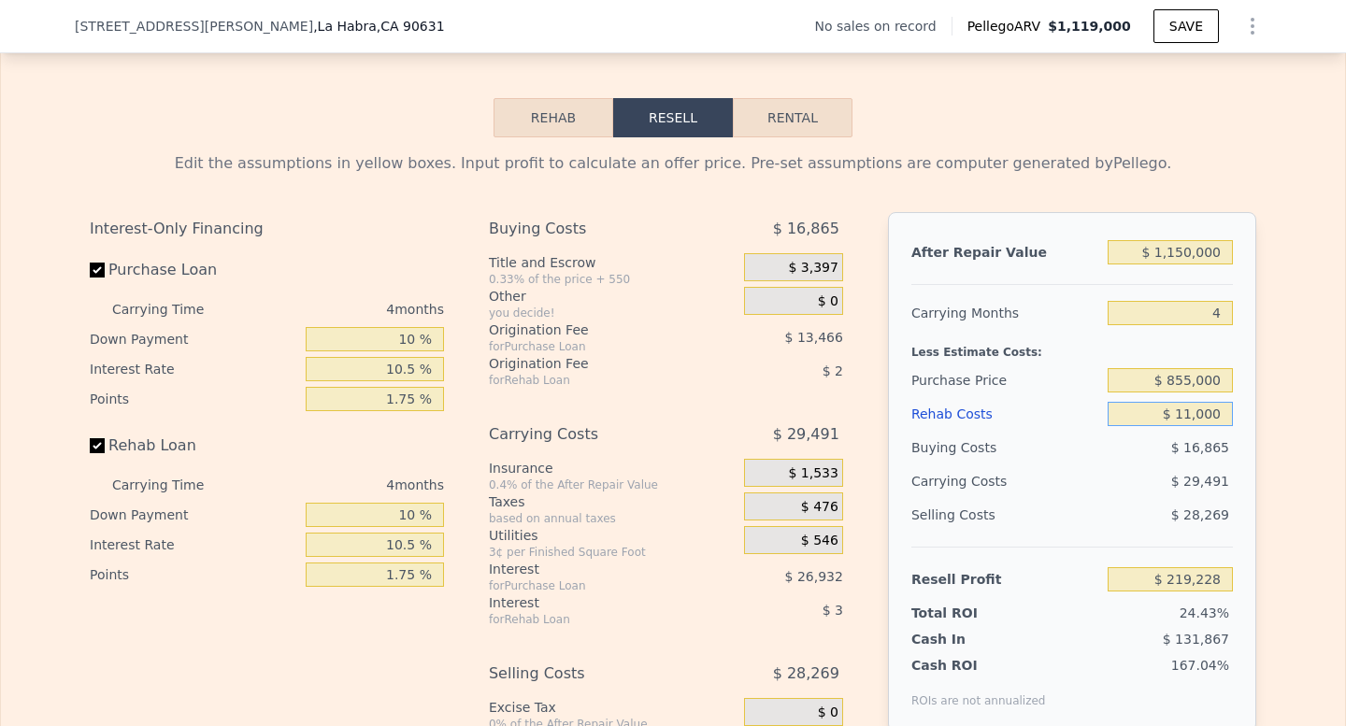
type input "$ 208,860"
type input "$ 110,000"
type input "$ 105,184"
type input "$ 110,000"
click at [966, 441] on div "Buying Costs" at bounding box center [1005, 448] width 189 height 34
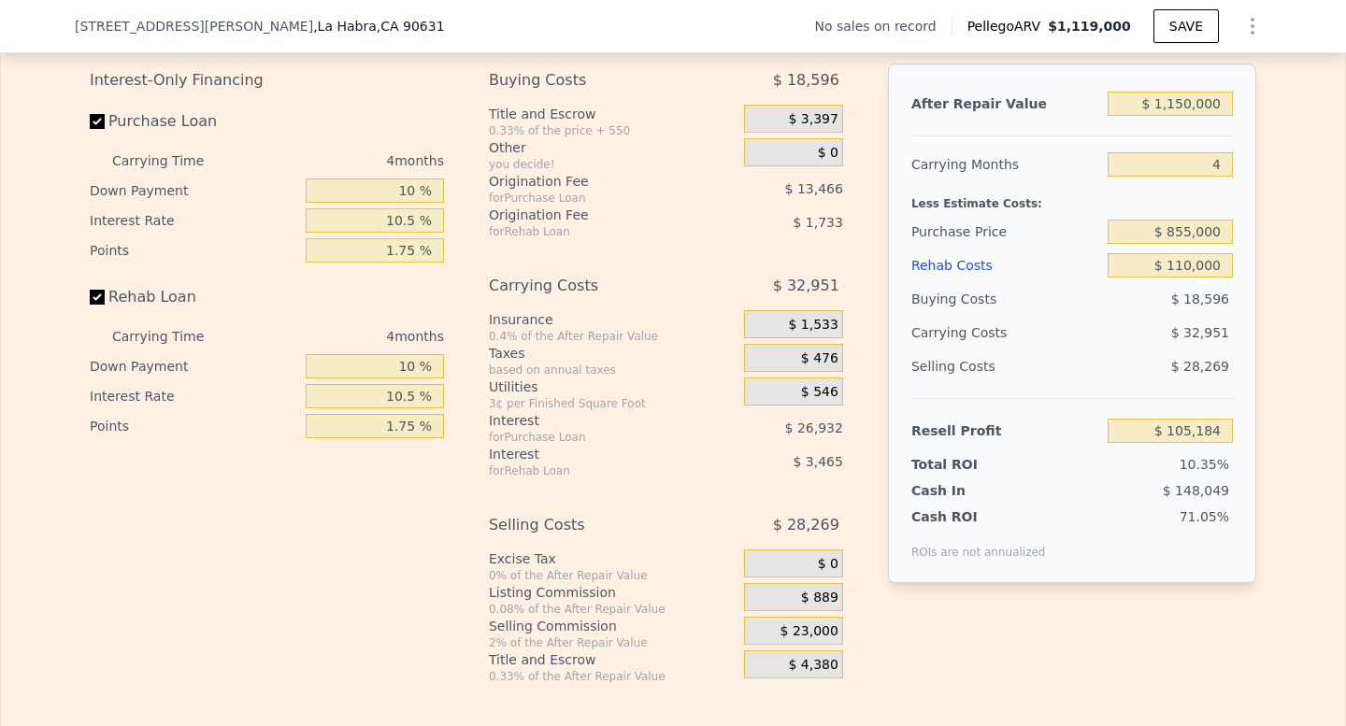
scroll to position [2719, 0]
click at [795, 594] on div "$ 889" at bounding box center [793, 596] width 99 height 28
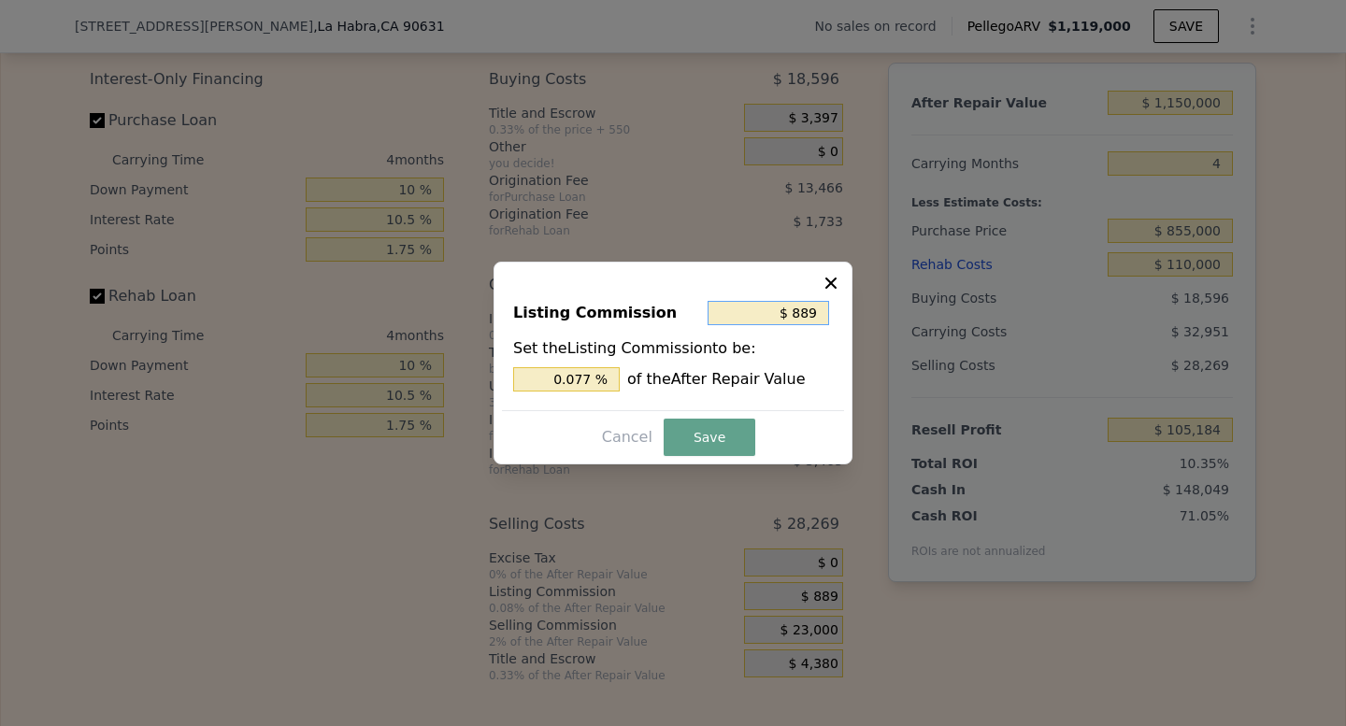
click at [807, 310] on input "$ 889" at bounding box center [767, 313] width 121 height 24
type input "$ 8"
type input "0.001 %"
type input "$ 86"
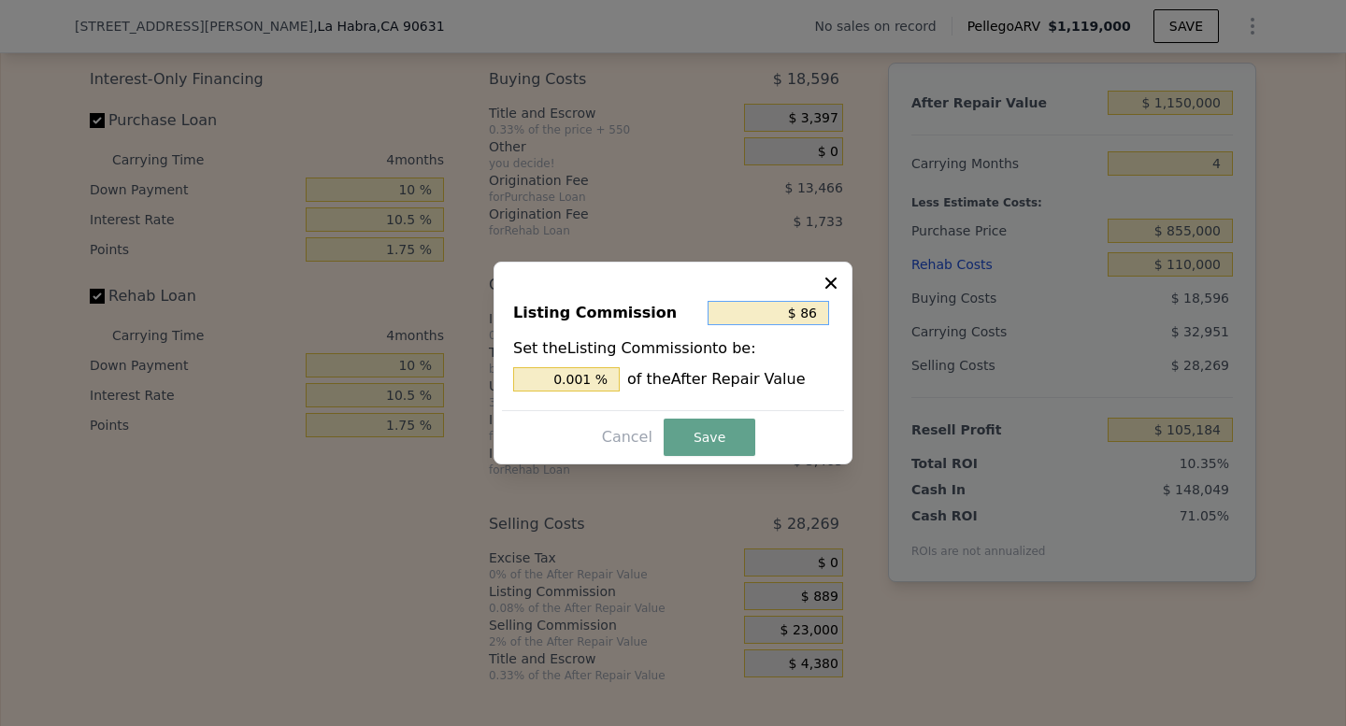
type input "0.007 %"
type input "$ 865"
type input "0.075 %"
type input "$ 865"
click at [715, 421] on button "Save" at bounding box center [710, 437] width 92 height 37
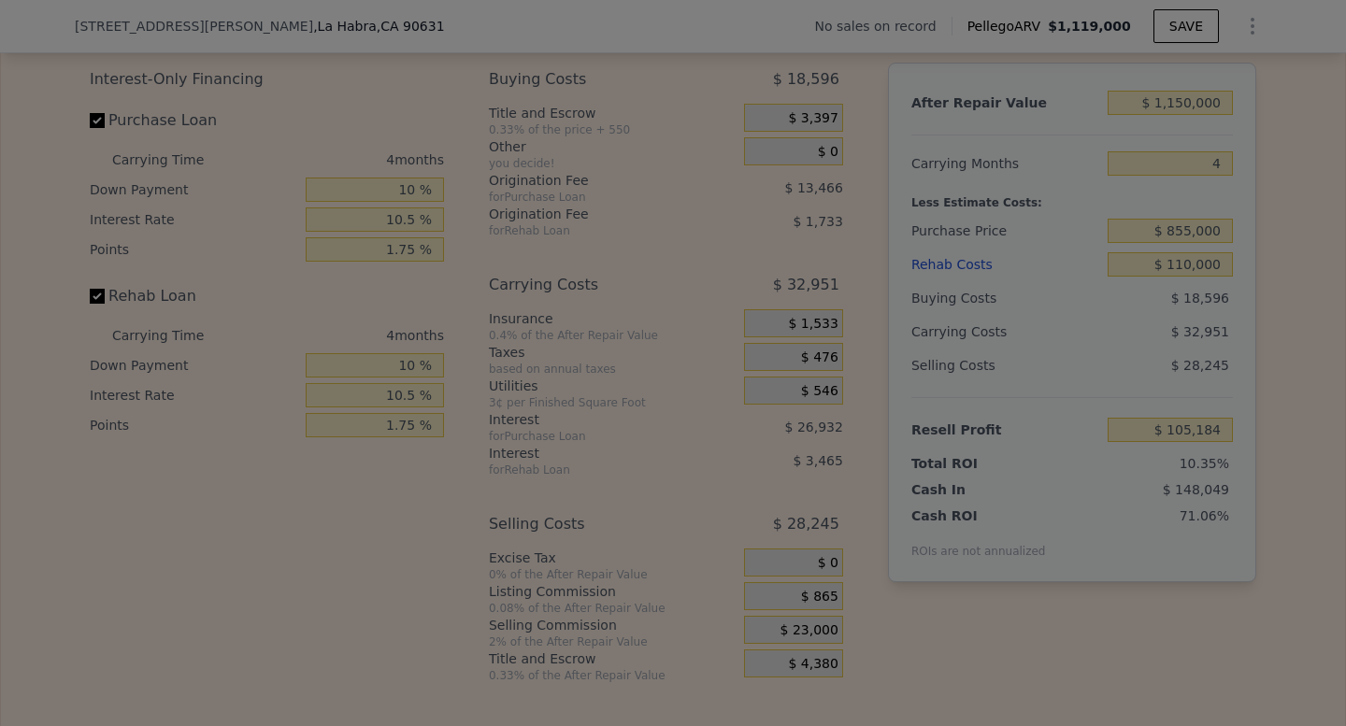
type input "$ 105,208"
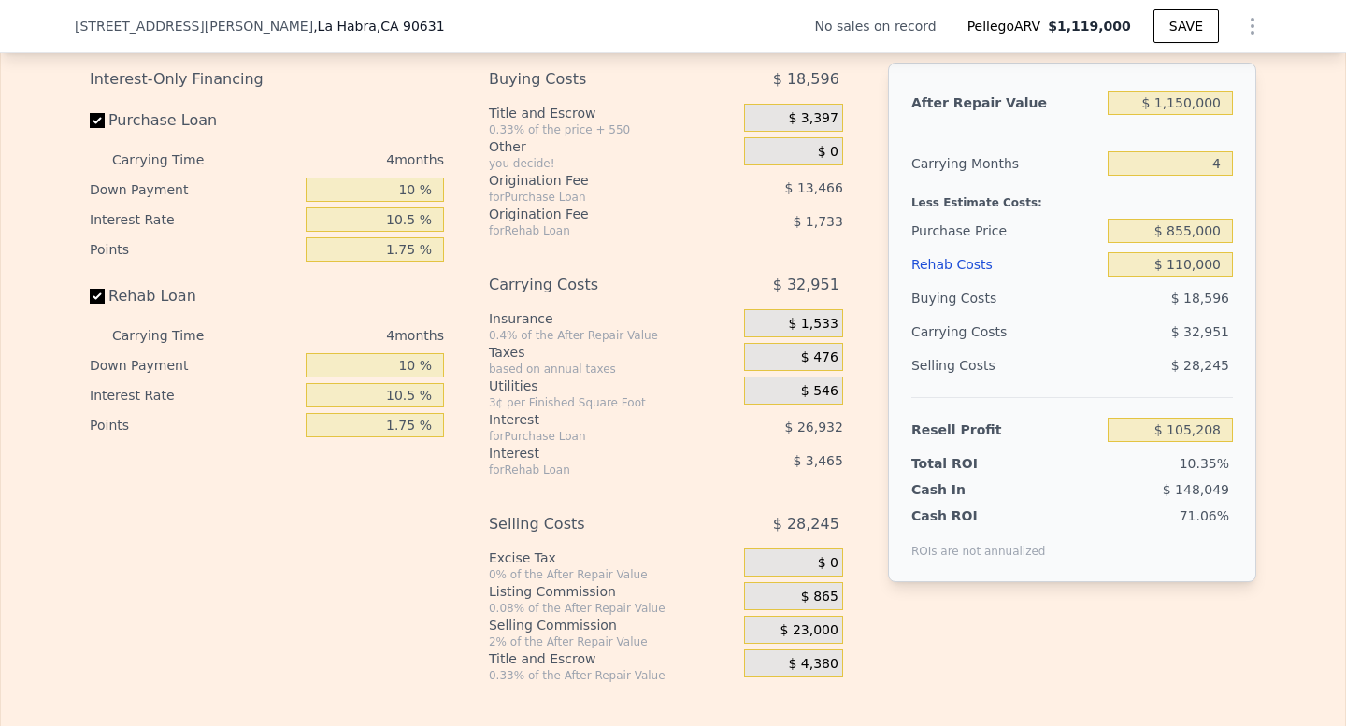
scroll to position [2713, 0]
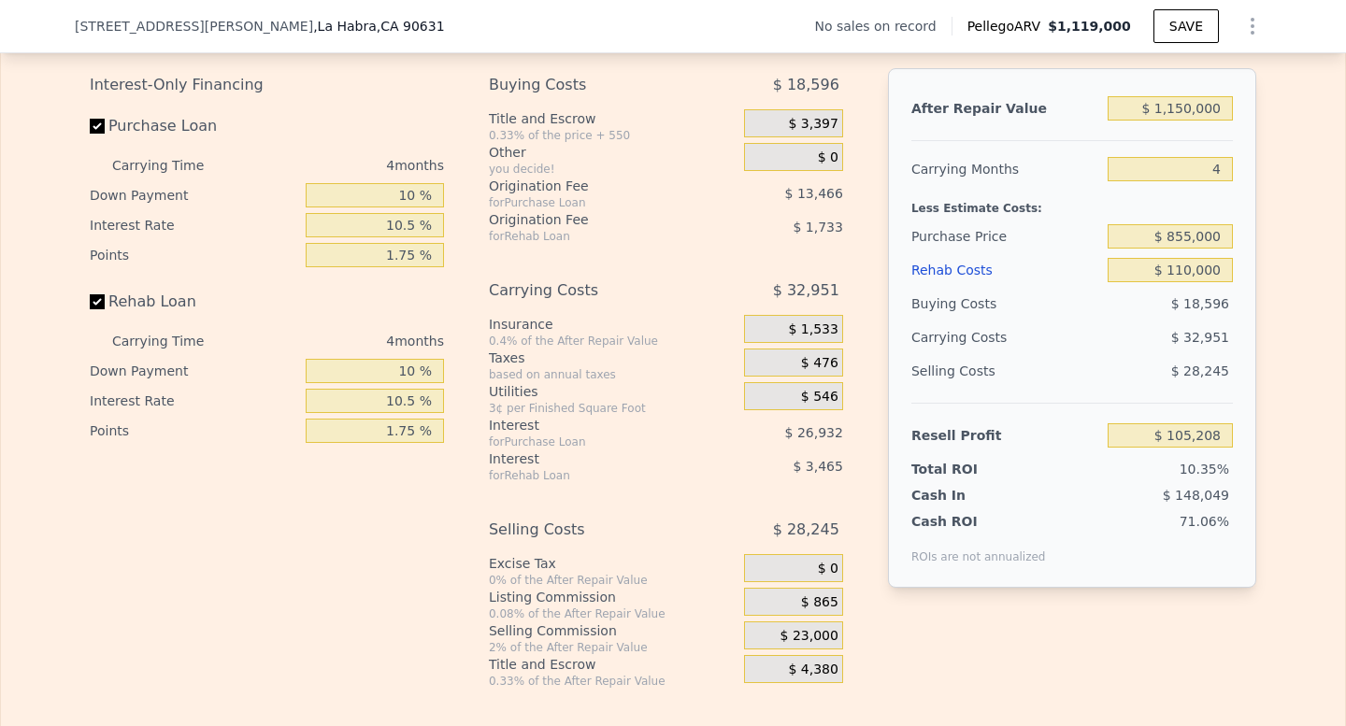
click at [593, 128] on div "0.33% of the price + 550" at bounding box center [613, 135] width 248 height 15
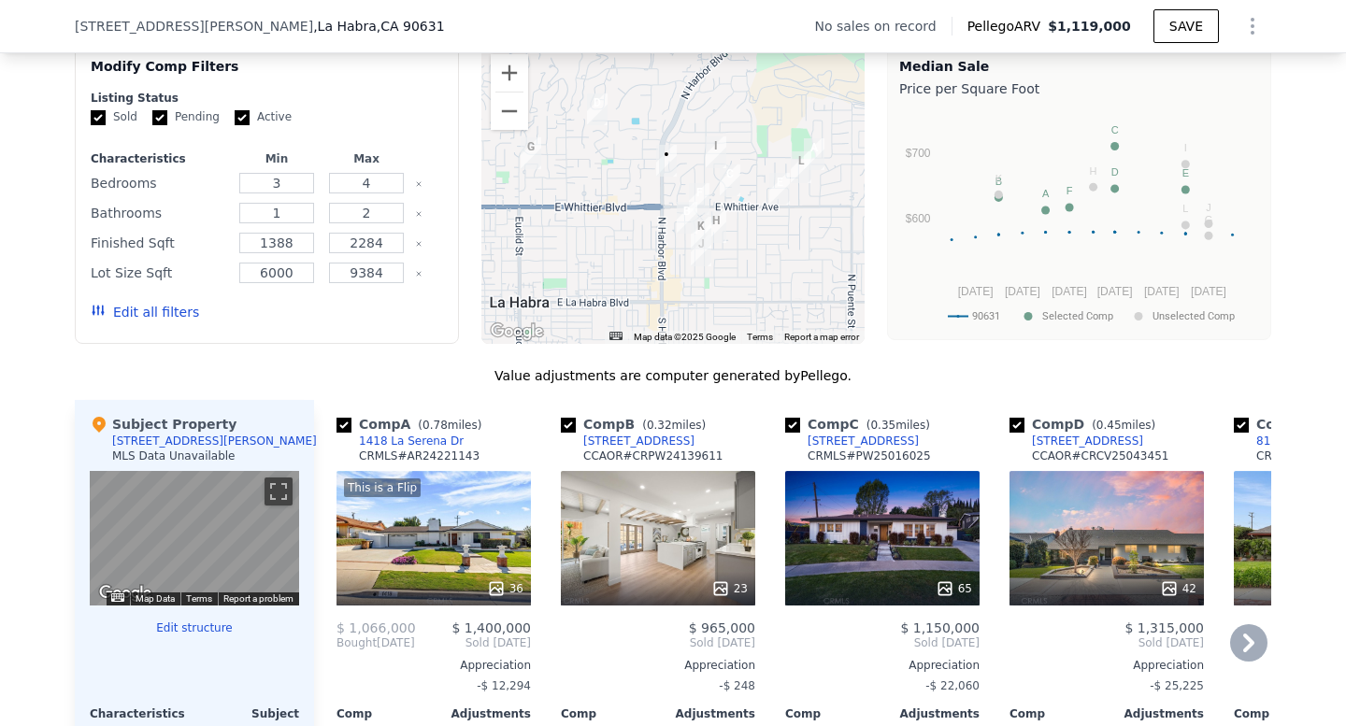
scroll to position [1465, 0]
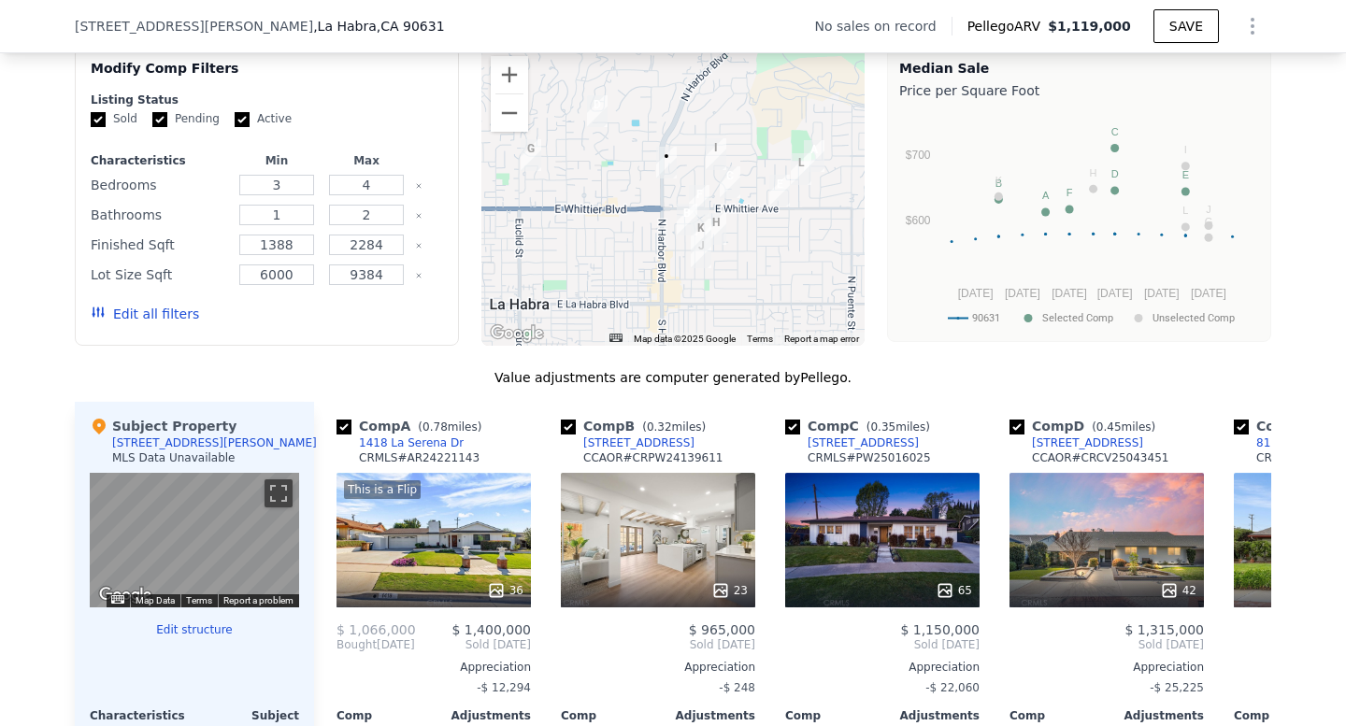
click at [624, 226] on div at bounding box center [673, 196] width 384 height 299
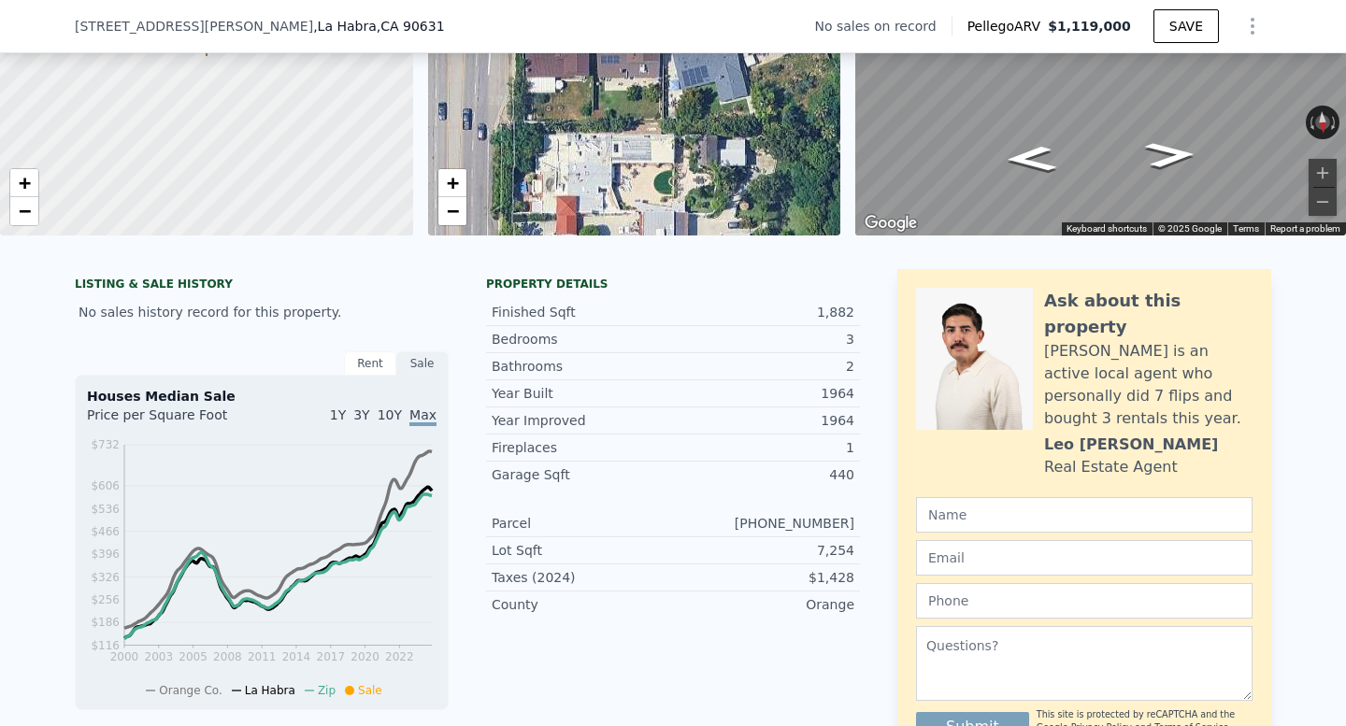
scroll to position [0, 0]
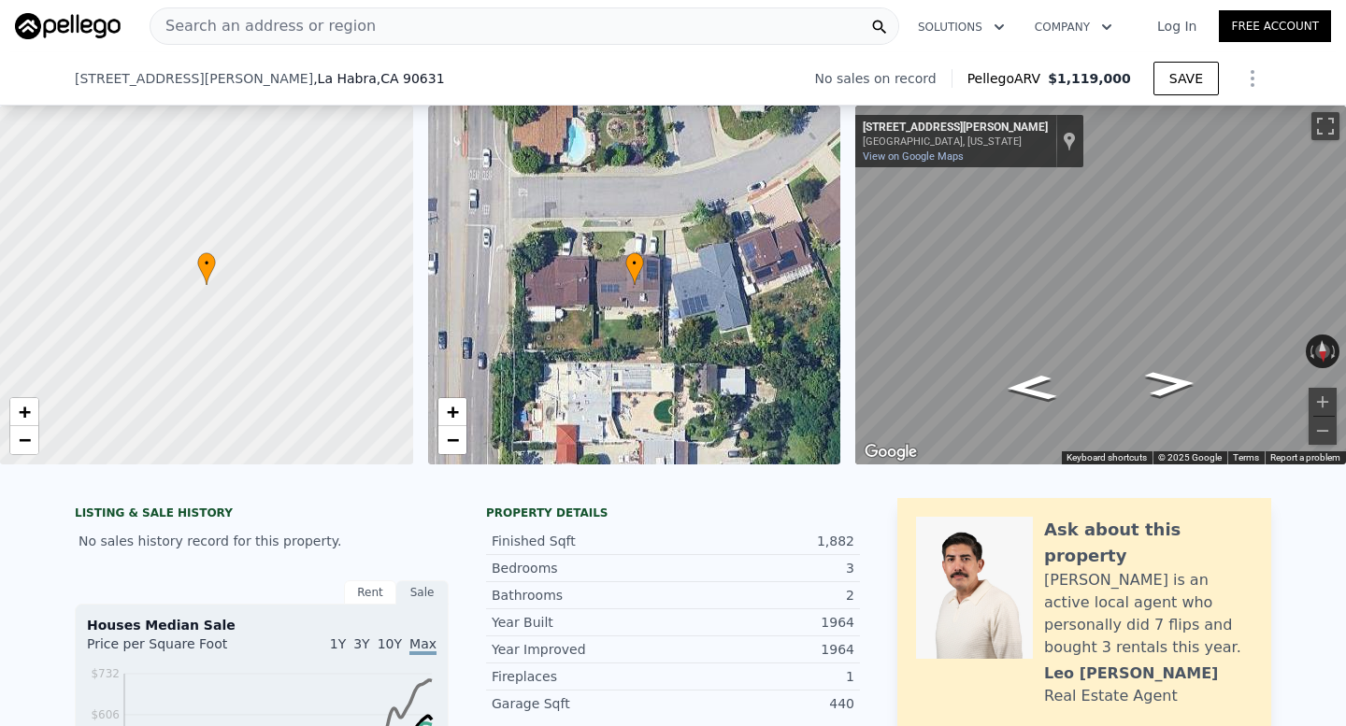
type input "$ 1,119,000"
type input "7"
type input "$ 0"
type input "$ 30,000"
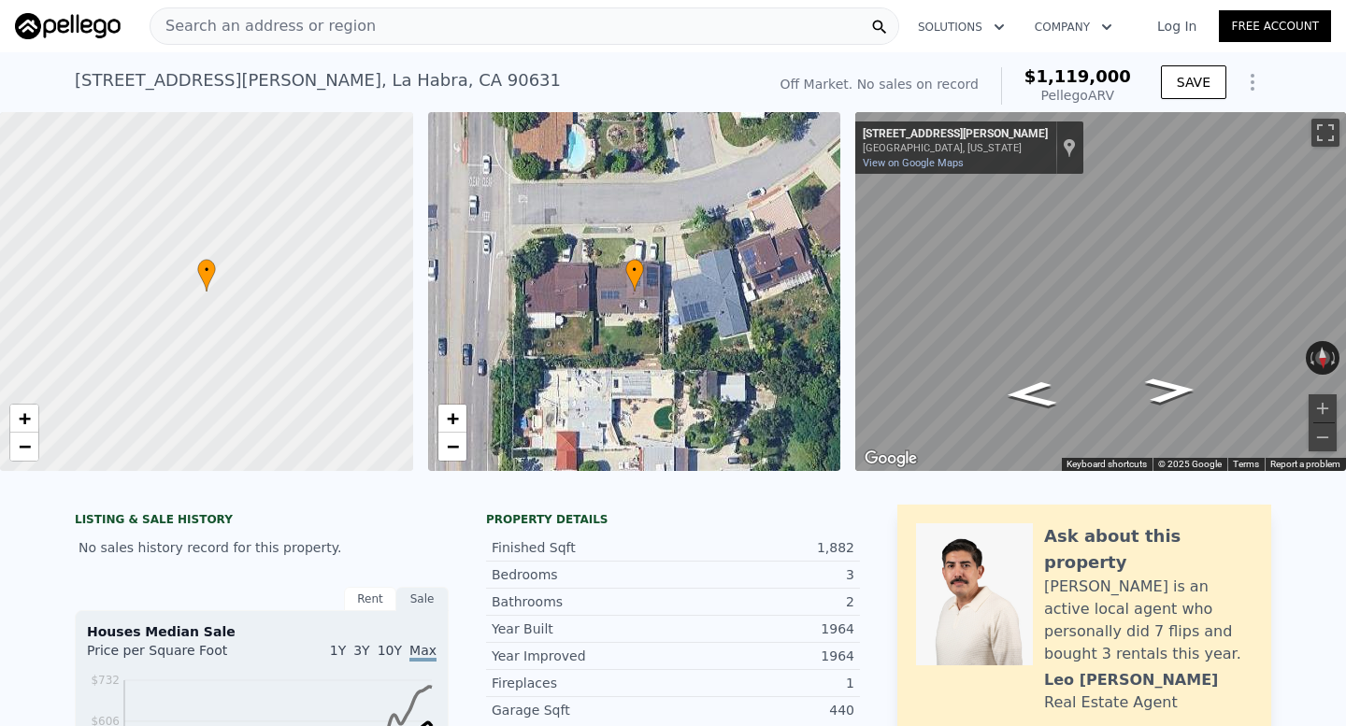
click at [409, 27] on div "Search an address or region" at bounding box center [524, 25] width 749 height 37
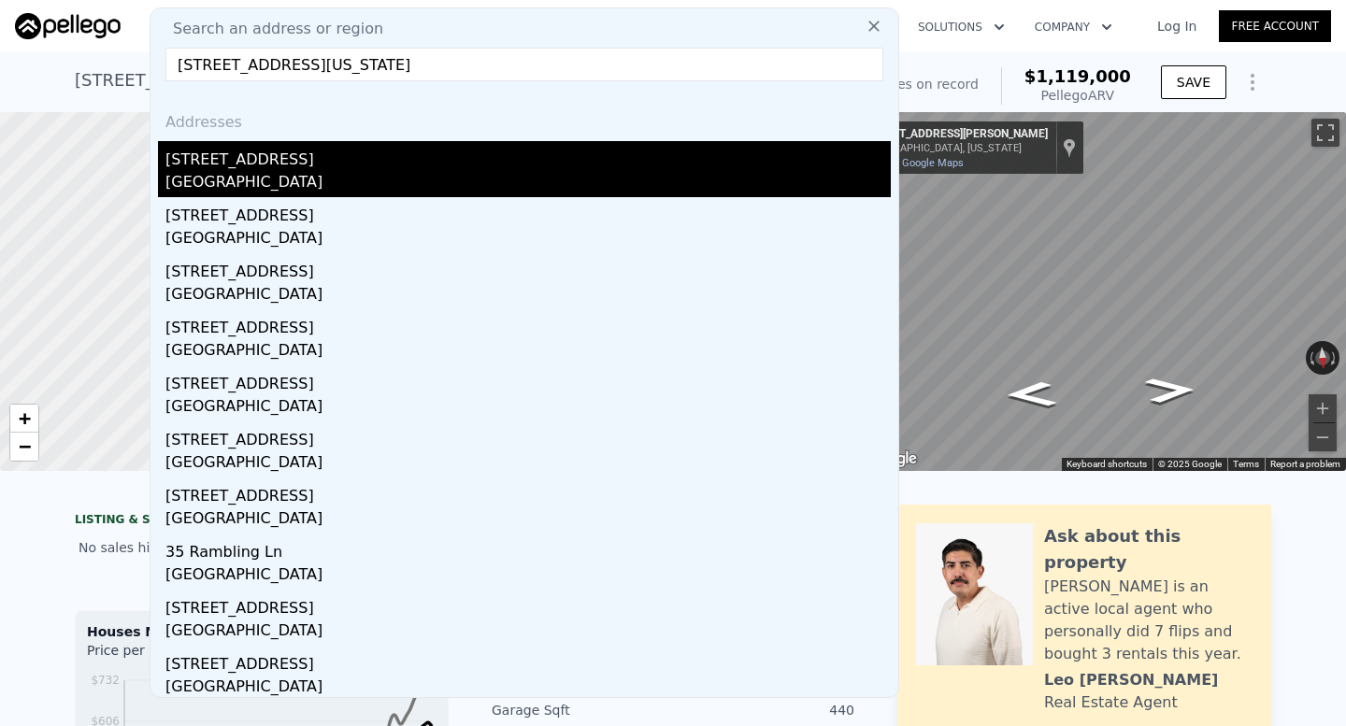
type input "[STREET_ADDRESS][US_STATE]"
click at [295, 155] on div "[STREET_ADDRESS]" at bounding box center [527, 156] width 725 height 30
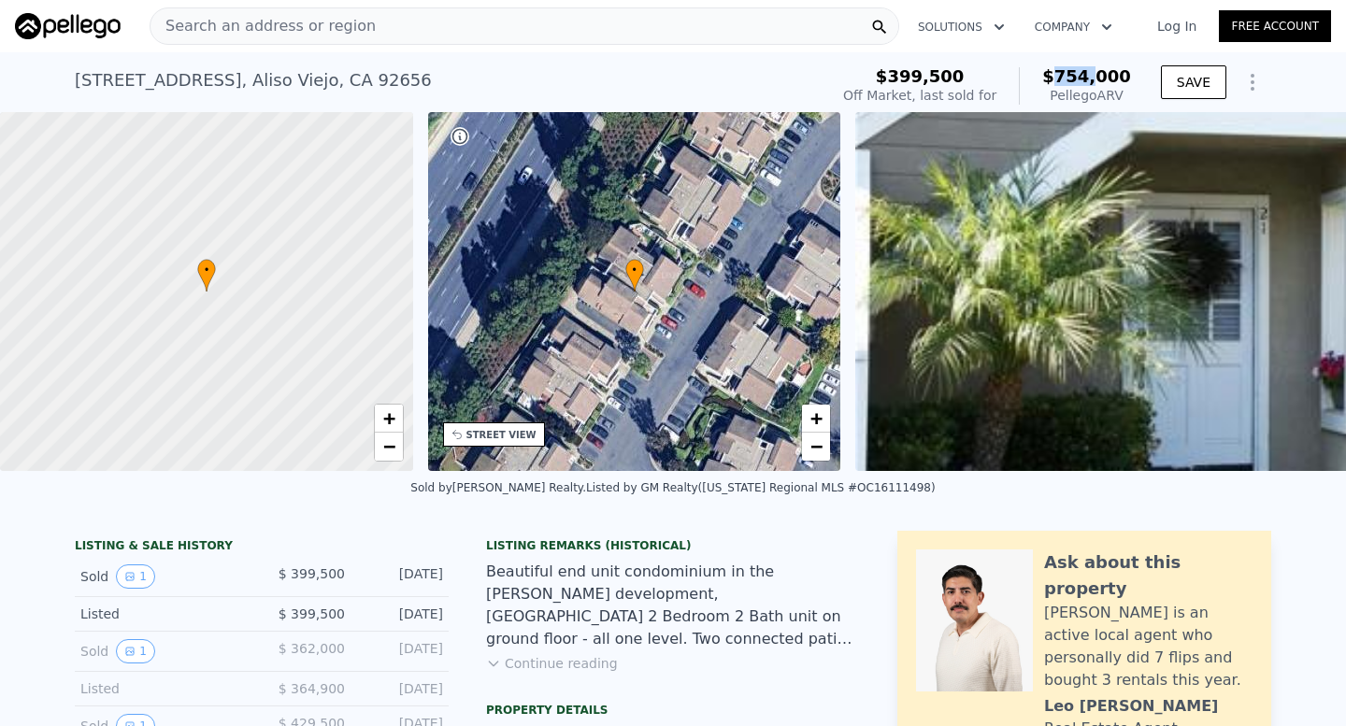
drag, startPoint x: 1058, startPoint y: 74, endPoint x: 1102, endPoint y: 74, distance: 43.9
click at [1102, 74] on span "$754,000" at bounding box center [1086, 76] width 89 height 20
click at [321, 28] on span "Search an address or region" at bounding box center [262, 26] width 225 height 22
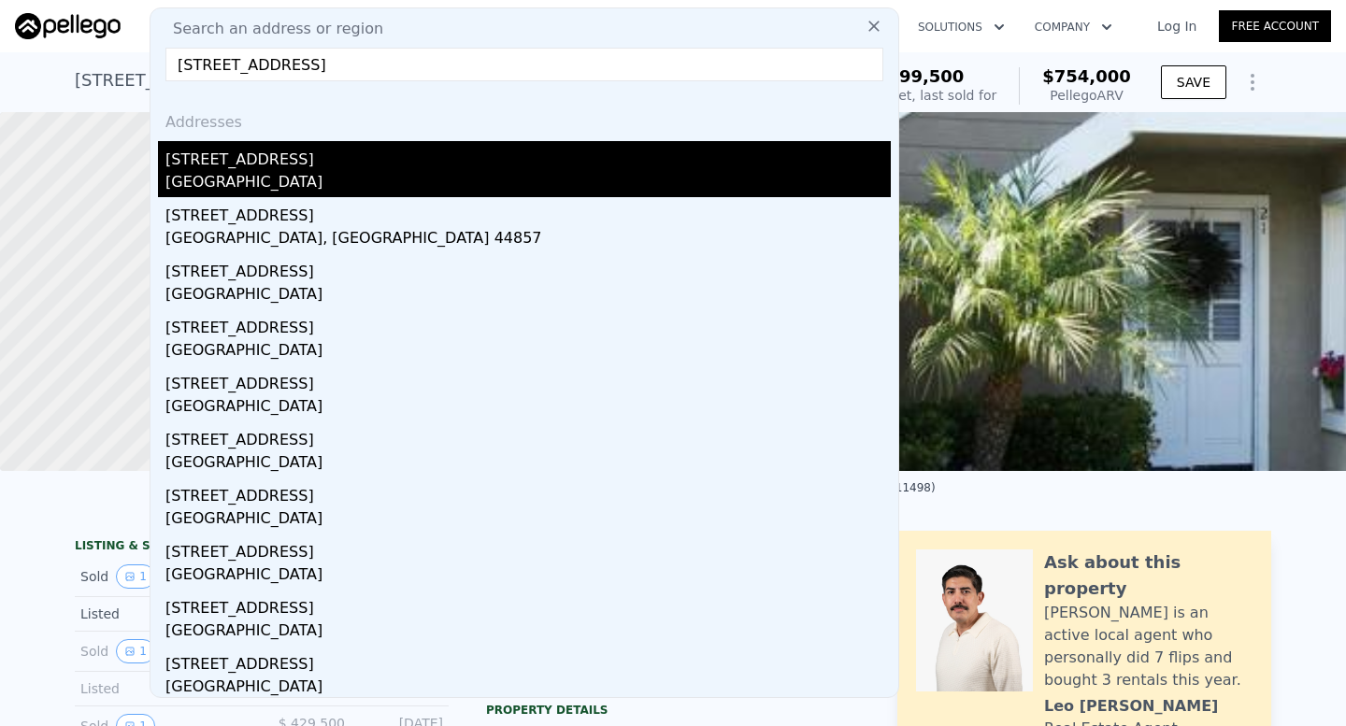
type input "[STREET_ADDRESS]"
click at [259, 148] on div "[STREET_ADDRESS]" at bounding box center [527, 156] width 725 height 30
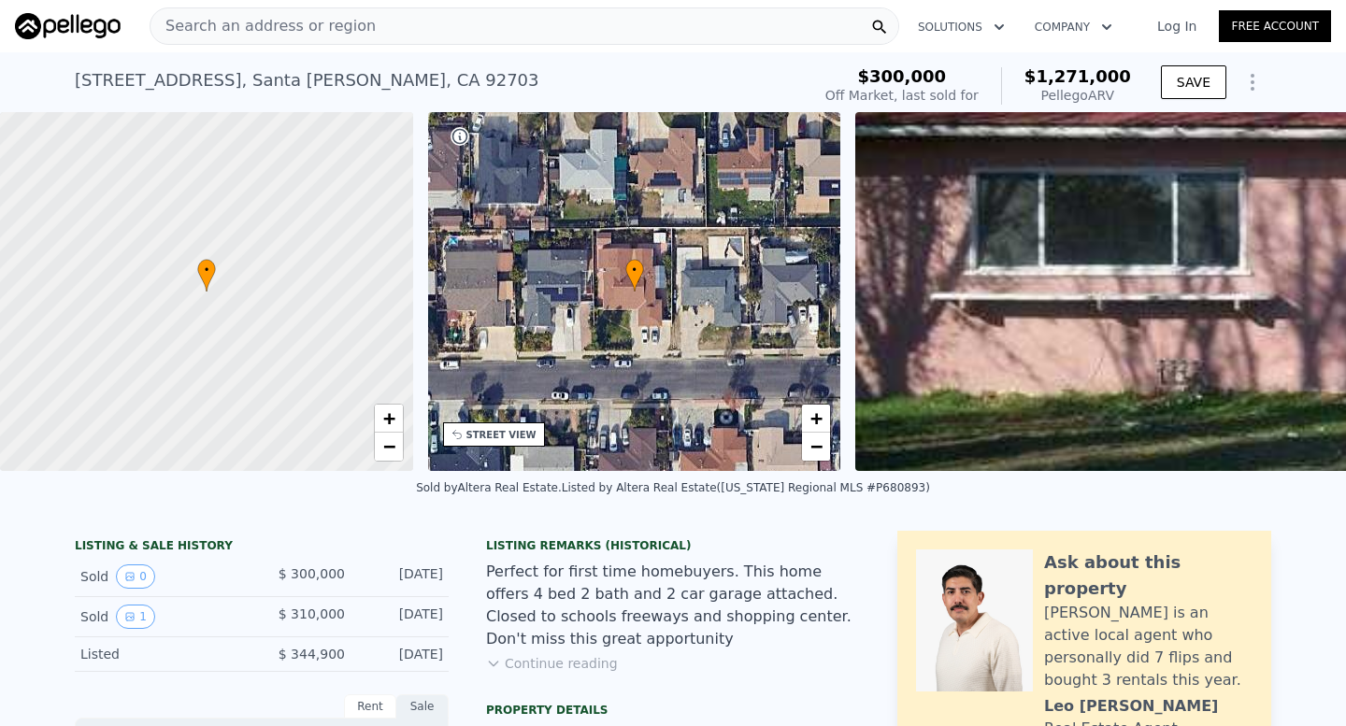
click at [376, 12] on div "Search an address or region" at bounding box center [524, 25] width 749 height 37
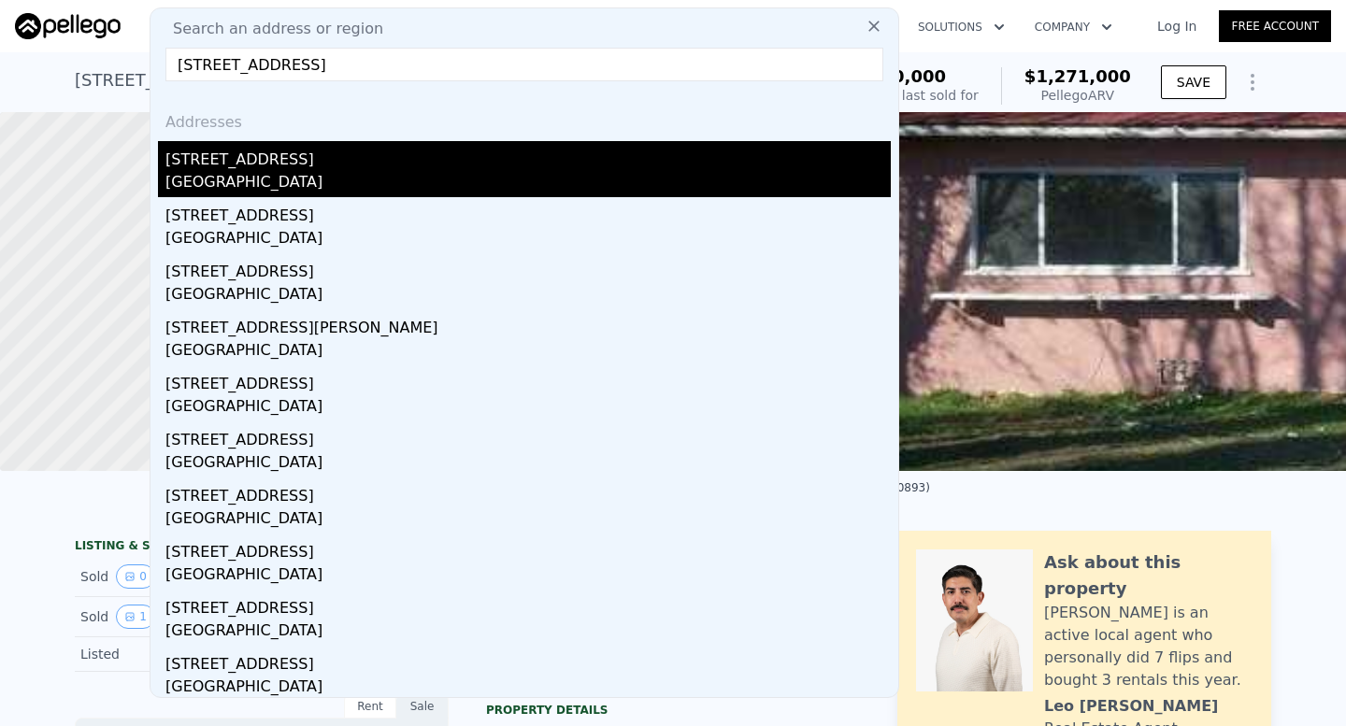
type input "[STREET_ADDRESS]"
click at [326, 169] on div "[STREET_ADDRESS]" at bounding box center [527, 156] width 725 height 30
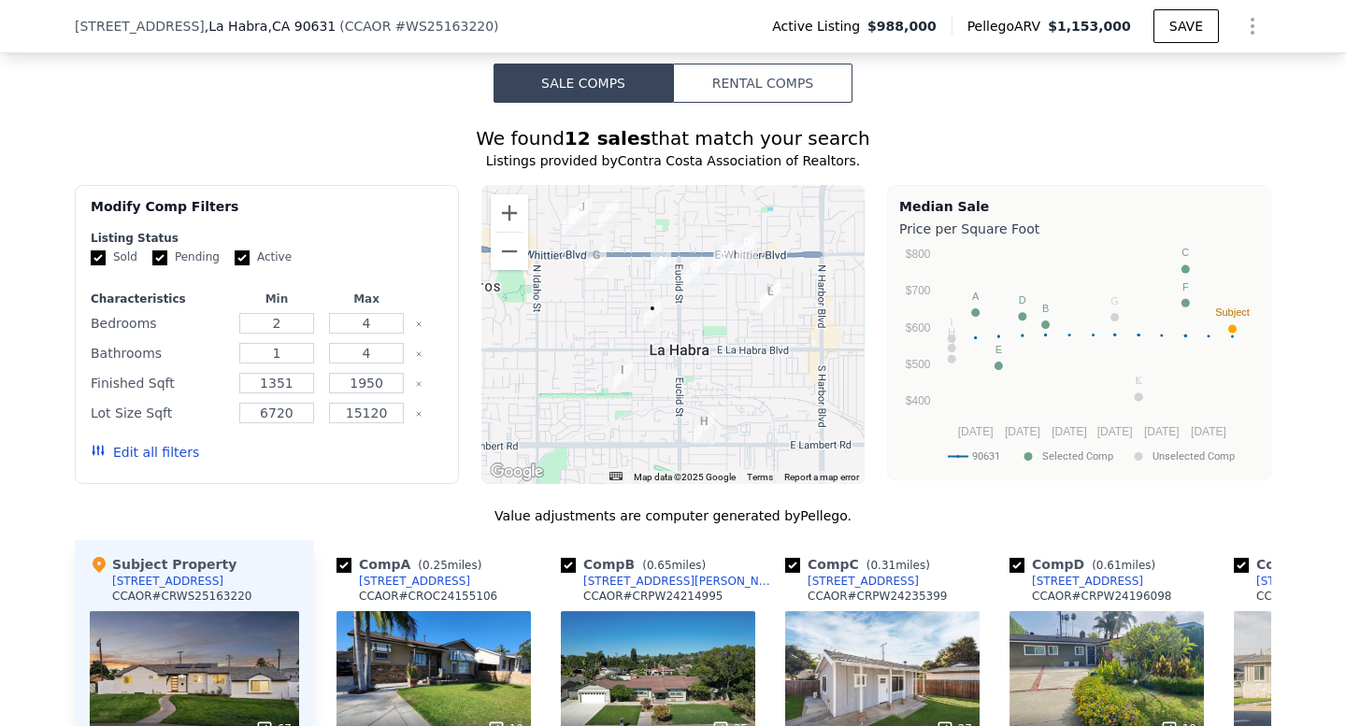
scroll to position [1602, 0]
click at [721, 324] on div at bounding box center [673, 333] width 384 height 299
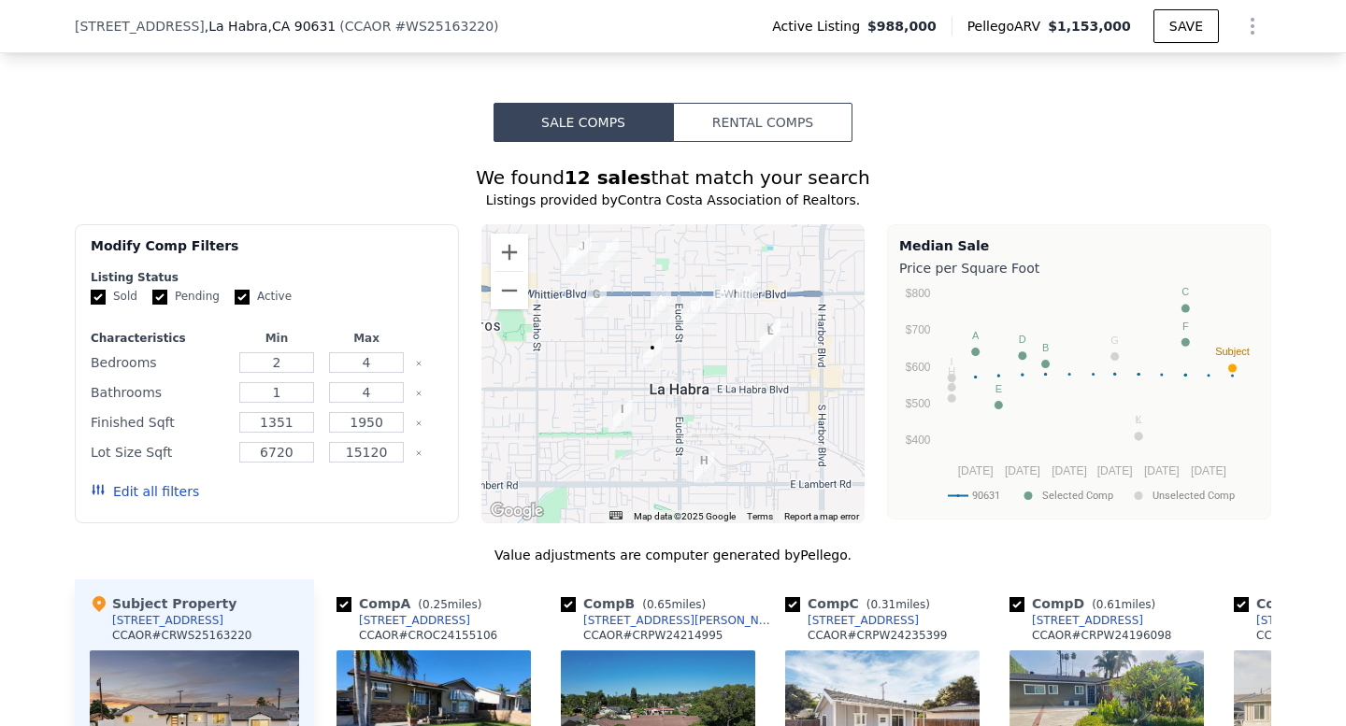
scroll to position [1605, 0]
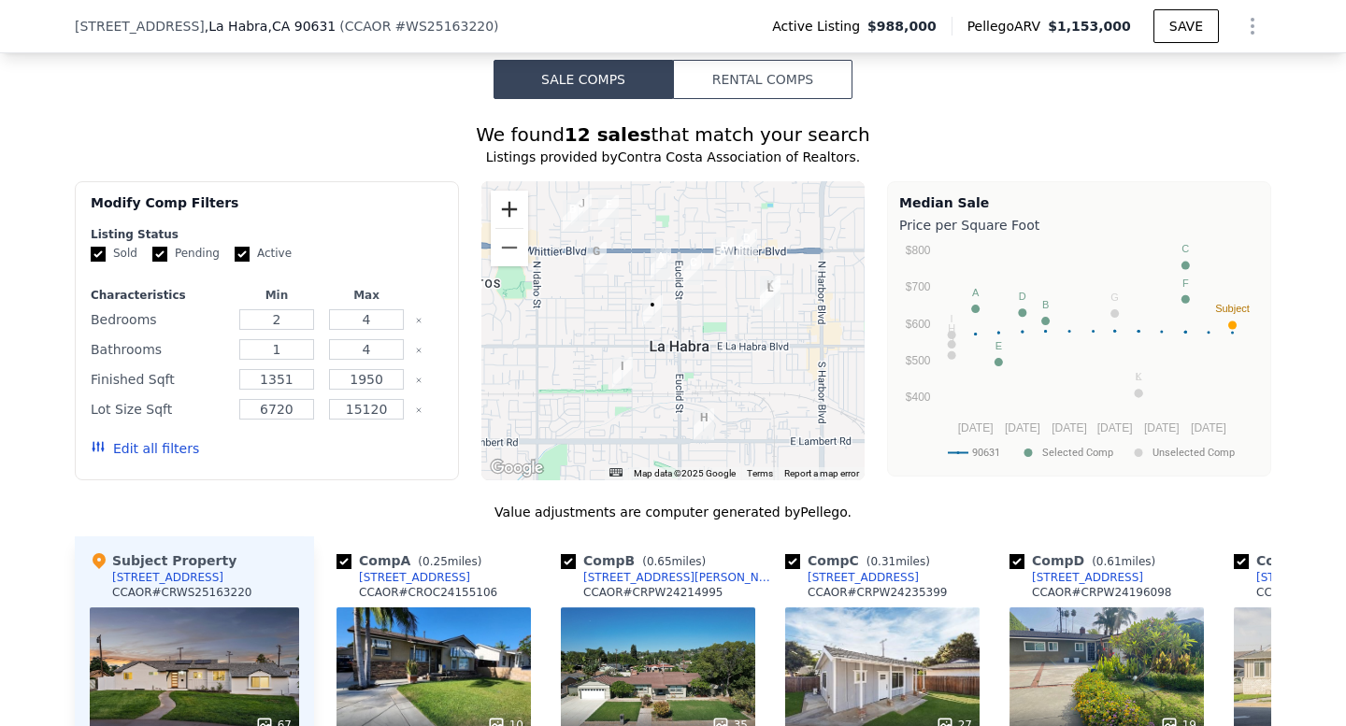
click at [509, 210] on button "Zoom in" at bounding box center [509, 209] width 37 height 37
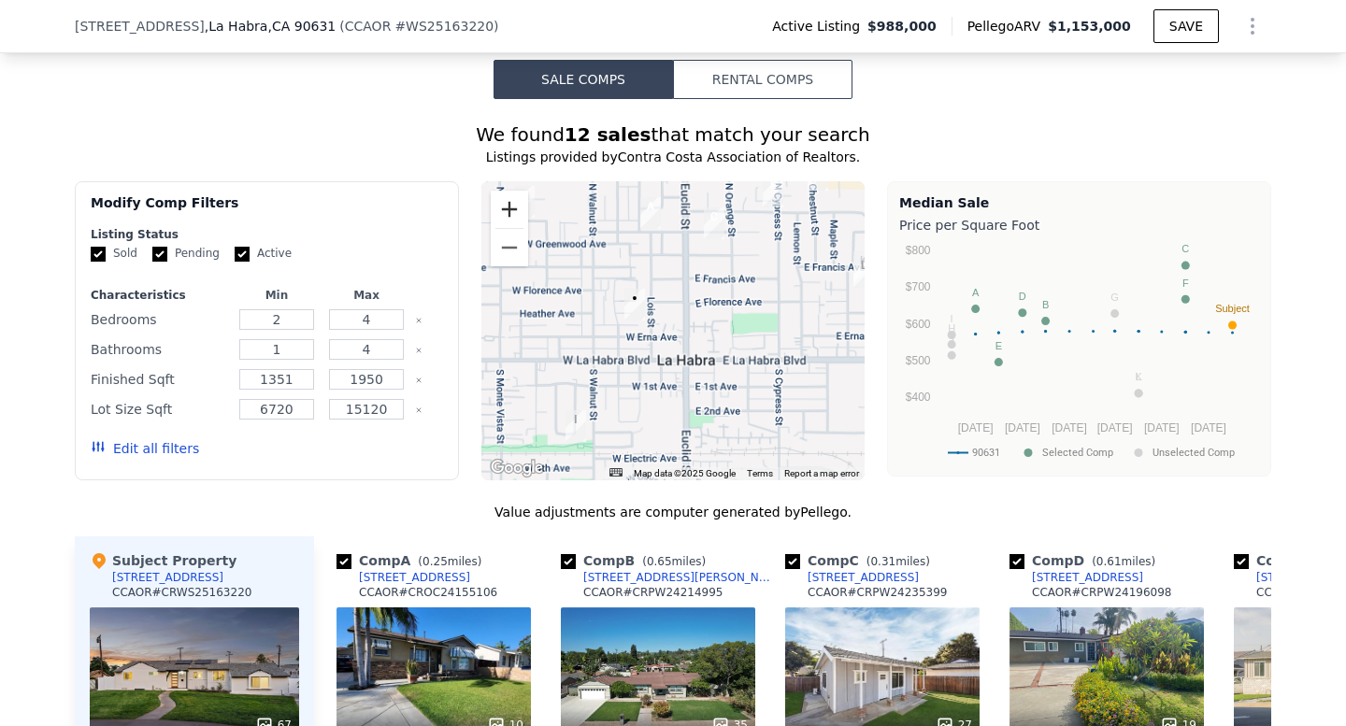
click at [509, 210] on button "Zoom in" at bounding box center [509, 209] width 37 height 37
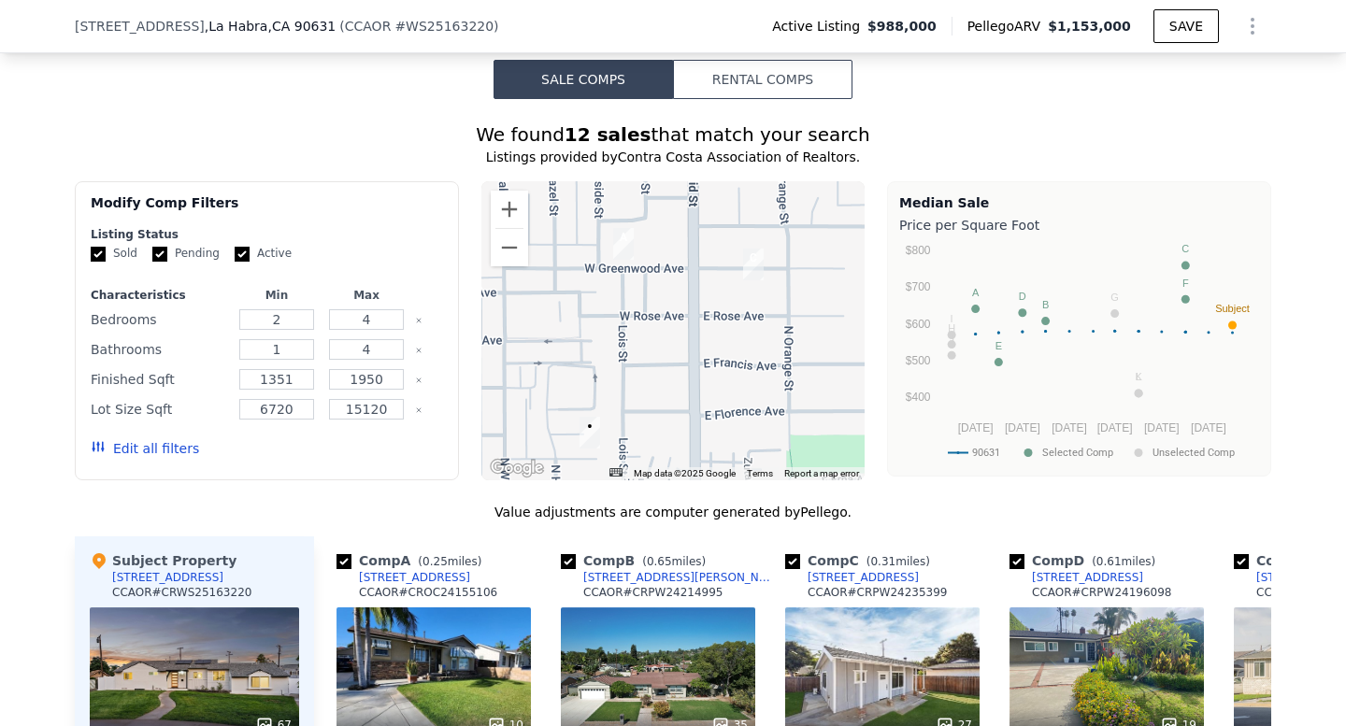
drag, startPoint x: 769, startPoint y: 273, endPoint x: 761, endPoint y: 425, distance: 152.6
click at [761, 425] on div at bounding box center [673, 330] width 384 height 299
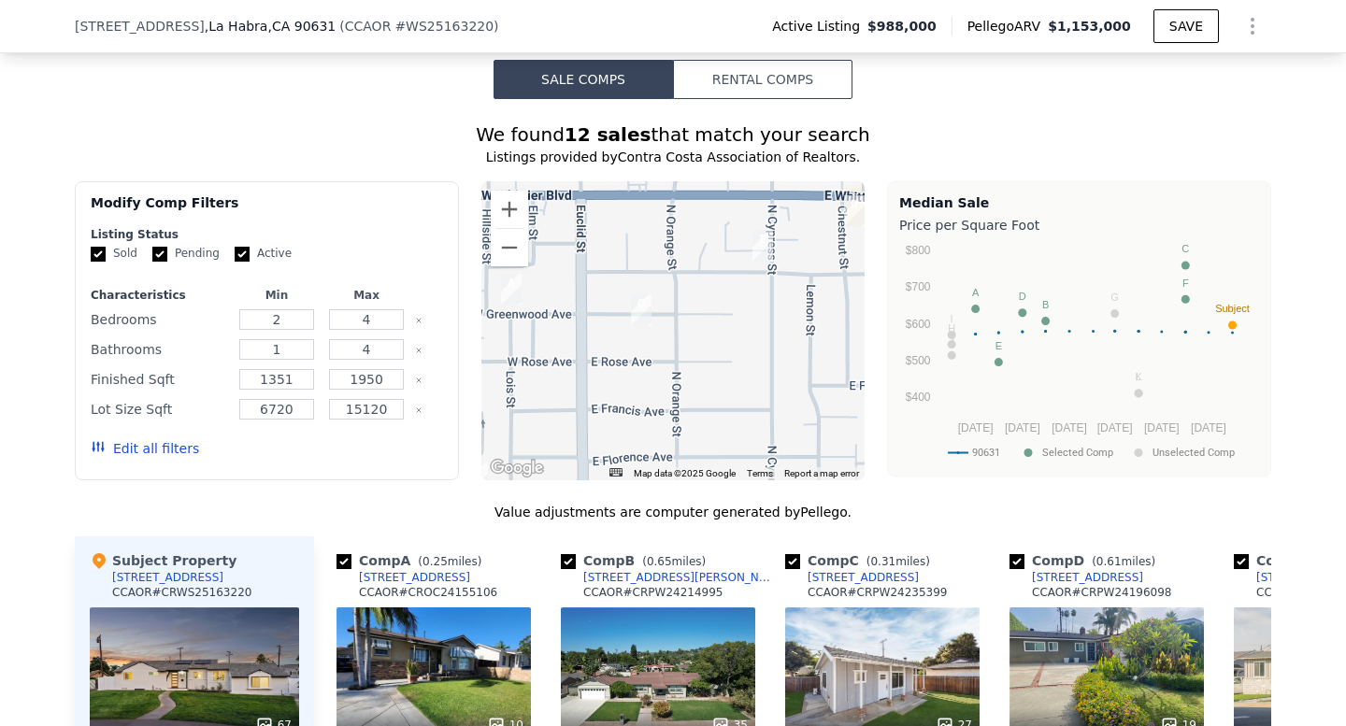
drag, startPoint x: 794, startPoint y: 322, endPoint x: 685, endPoint y: 347, distance: 112.0
click at [685, 347] on div at bounding box center [673, 330] width 384 height 299
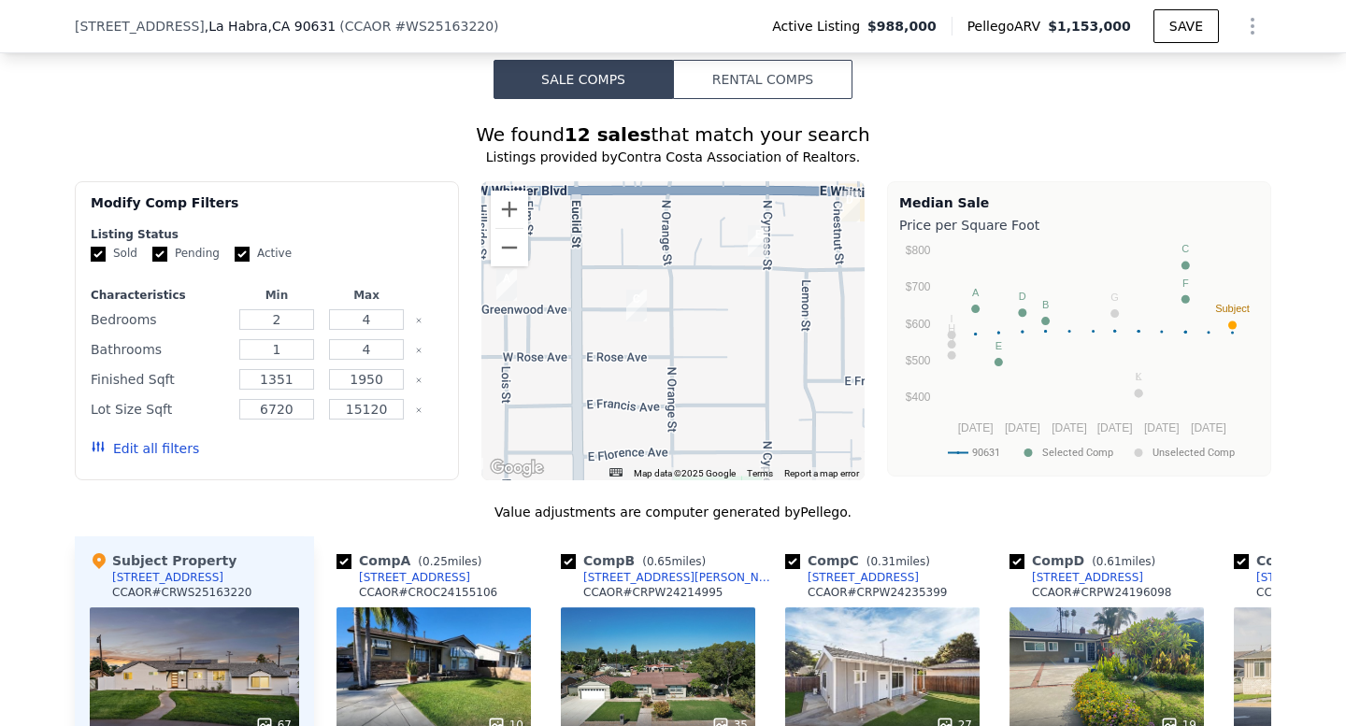
drag, startPoint x: 685, startPoint y: 347, endPoint x: 635, endPoint y: 320, distance: 57.3
click at [635, 321] on div at bounding box center [673, 330] width 384 height 299
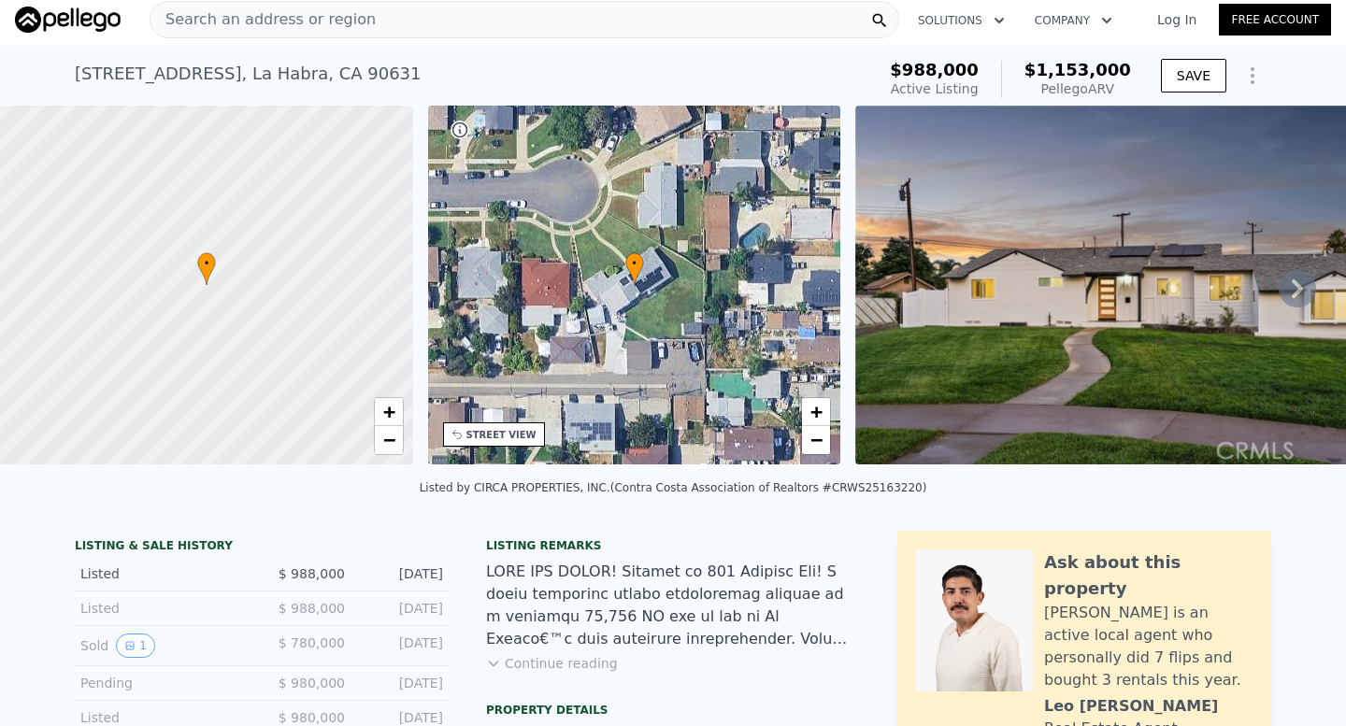
scroll to position [0, 0]
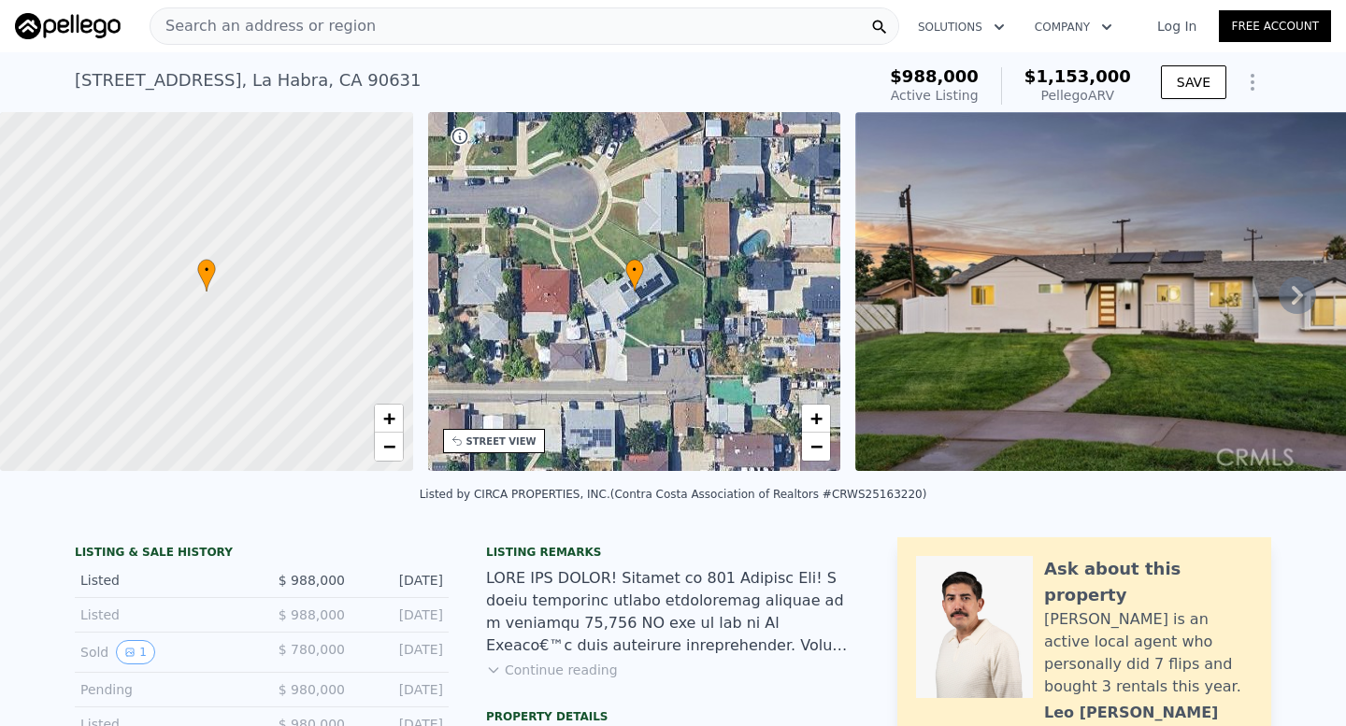
click at [365, 24] on div "Search an address or region" at bounding box center [524, 25] width 749 height 37
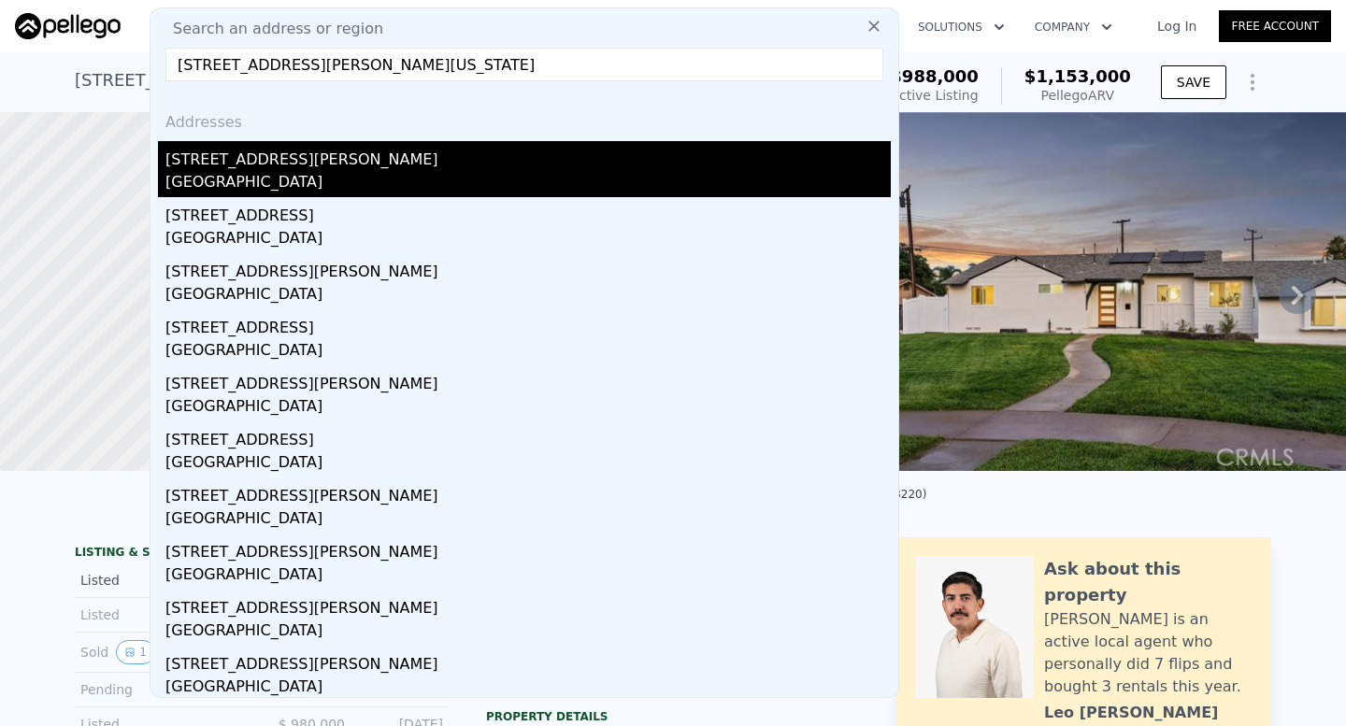
type input "[STREET_ADDRESS][PERSON_NAME][US_STATE]"
click at [364, 159] on div "[STREET_ADDRESS][PERSON_NAME]" at bounding box center [527, 156] width 725 height 30
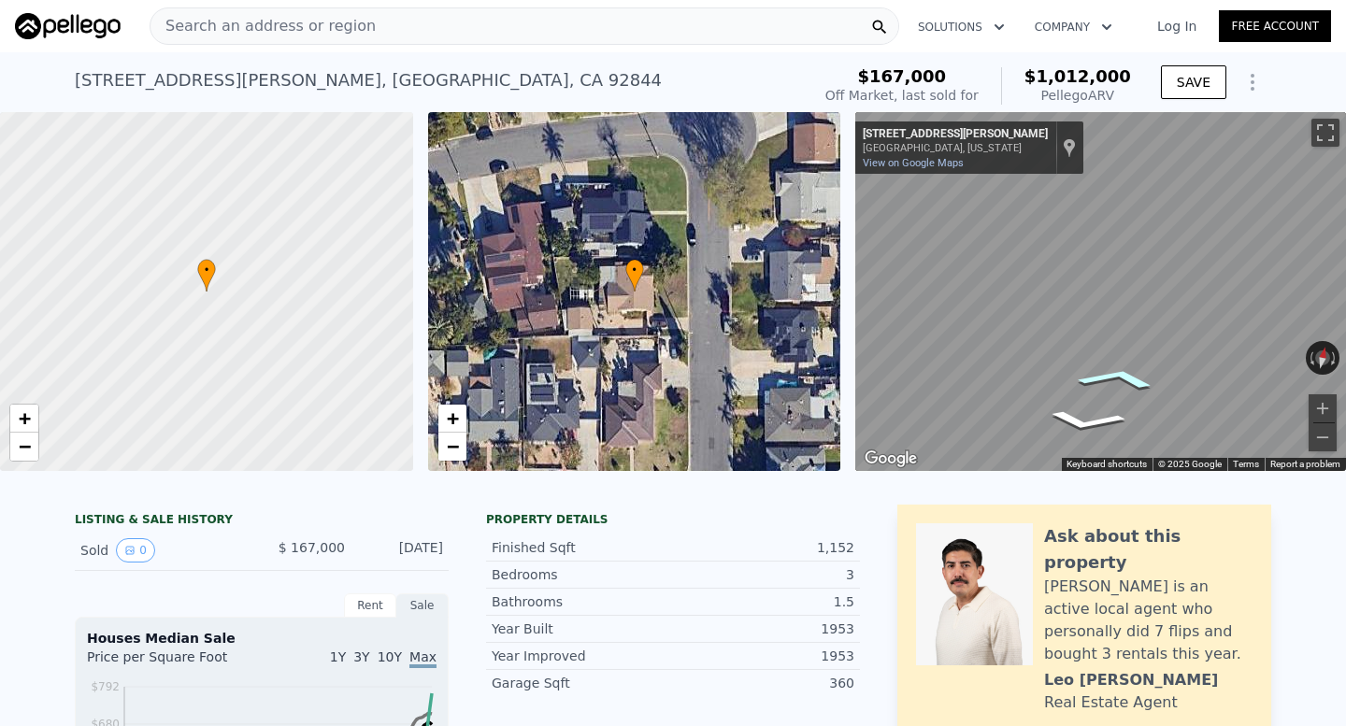
click at [1117, 378] on icon "Go North, Kerry St" at bounding box center [1117, 379] width 129 height 34
click at [1117, 378] on icon "Go North, Kerry St" at bounding box center [1114, 379] width 127 height 33
